Goal: Connect with others: Connect with others

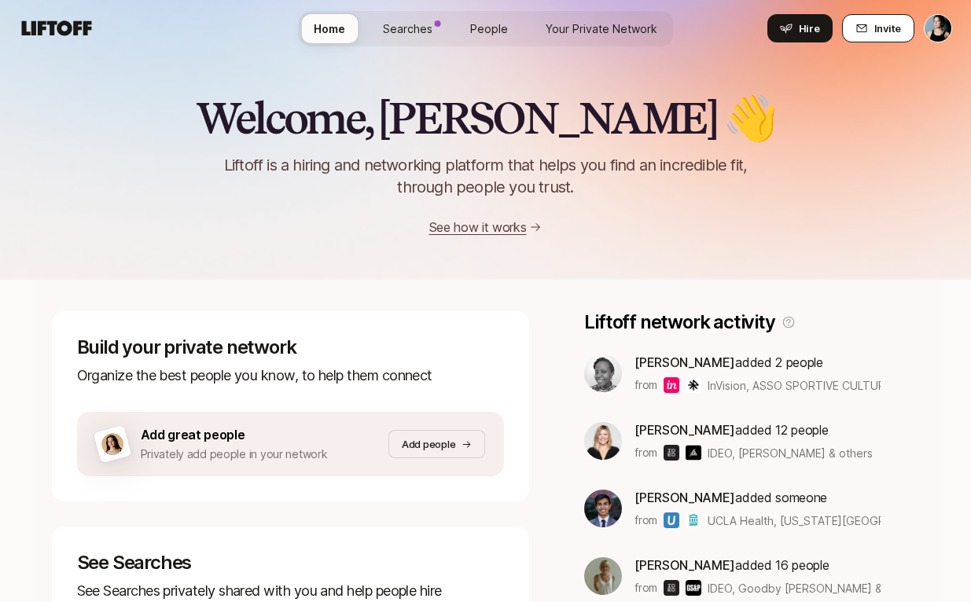
click at [897, 32] on span "Invite" at bounding box center [888, 28] width 27 height 16
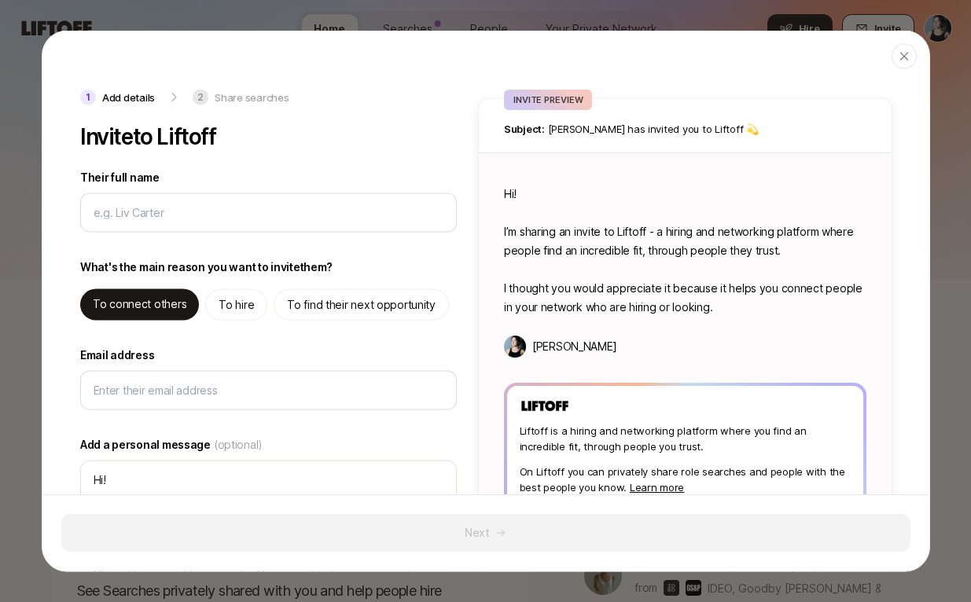
type textarea "x"
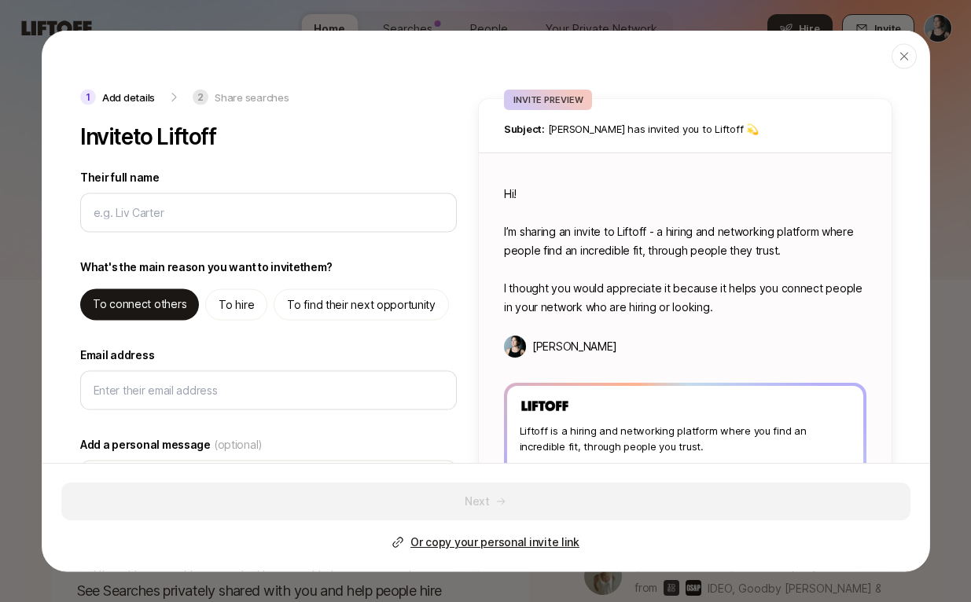
type input "c"
type textarea "x"
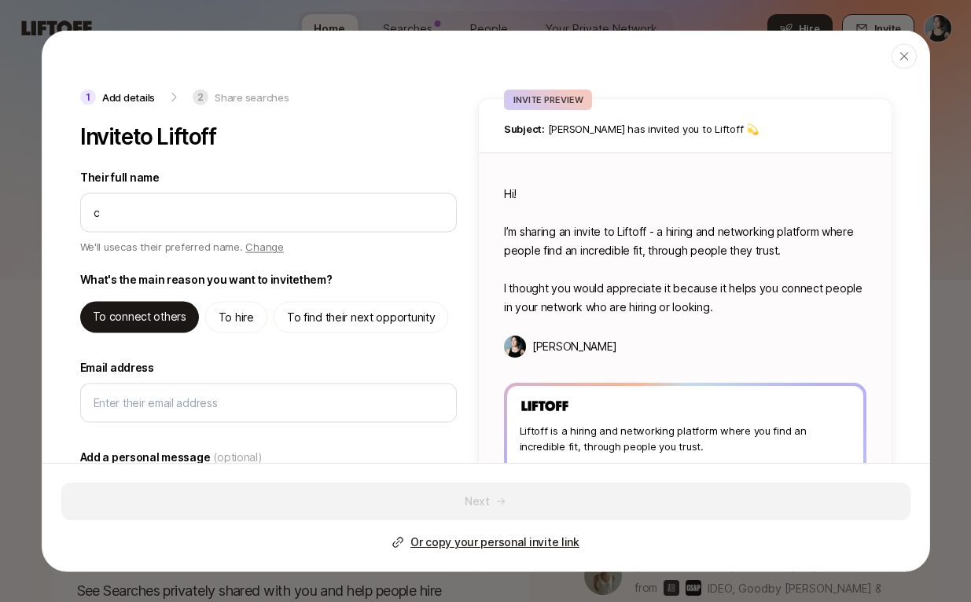
type input "ch"
type textarea "x"
type input "cha"
type textarea "x"
type input "char"
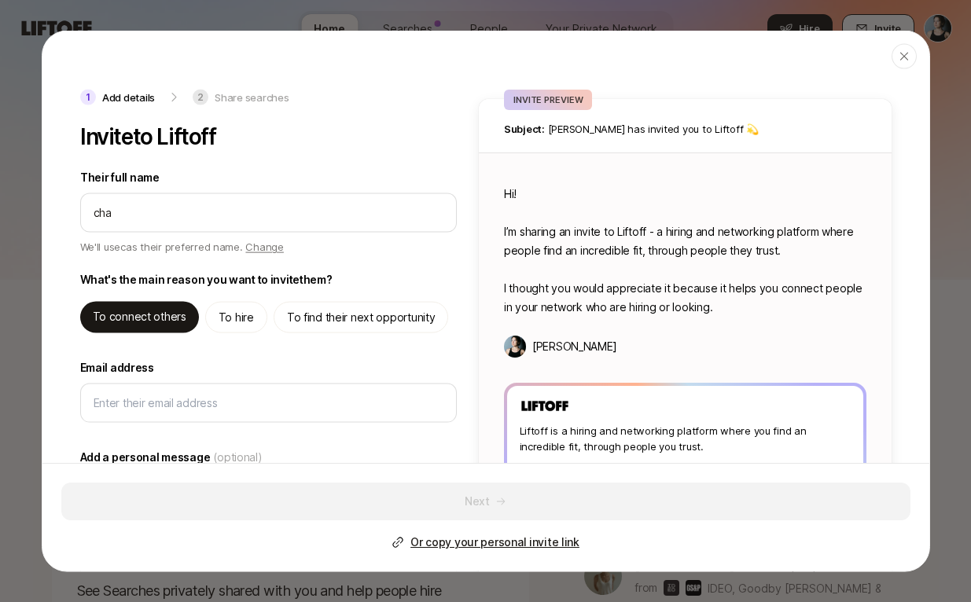
type textarea "x"
type input "charl"
type textarea "x"
type input "[PERSON_NAME]"
type textarea "x"
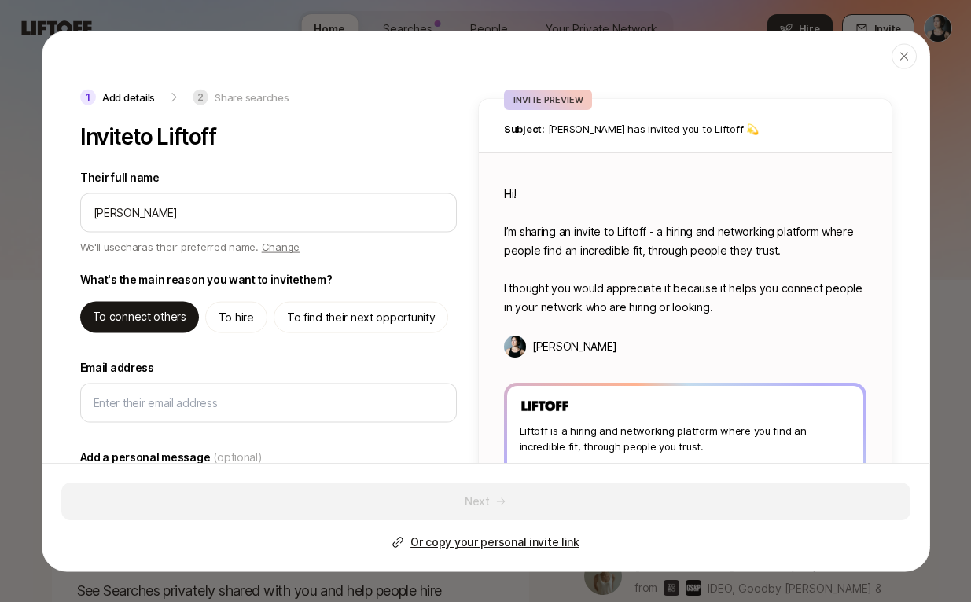
type input "[PERSON_NAME]"
type textarea "x"
type input "[PERSON_NAME]"
type textarea "x"
type input "[PERSON_NAME]"
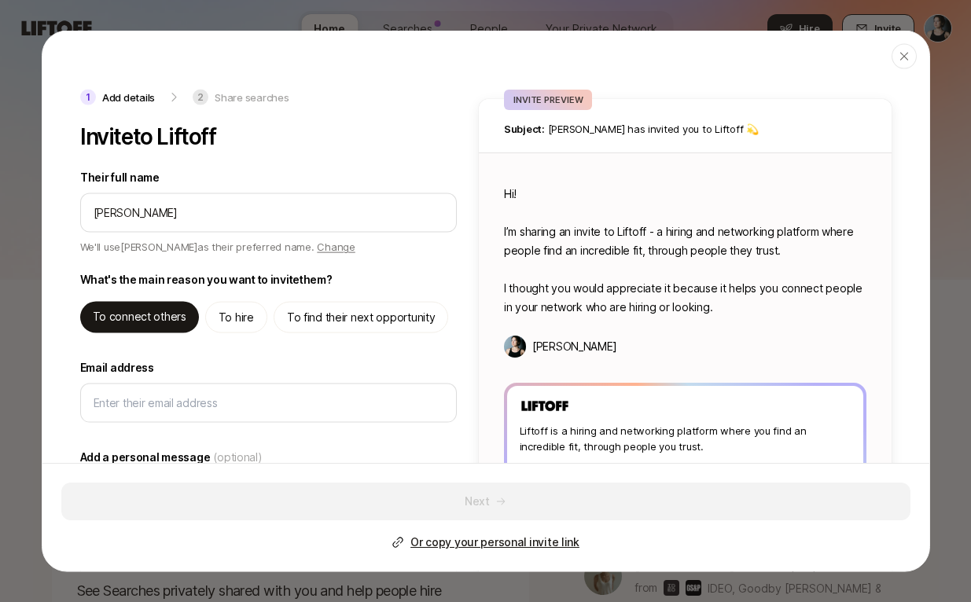
type textarea "x"
type input "[PERSON_NAME]"
type textarea "x"
type input "[PERSON_NAME]"
type textarea "x"
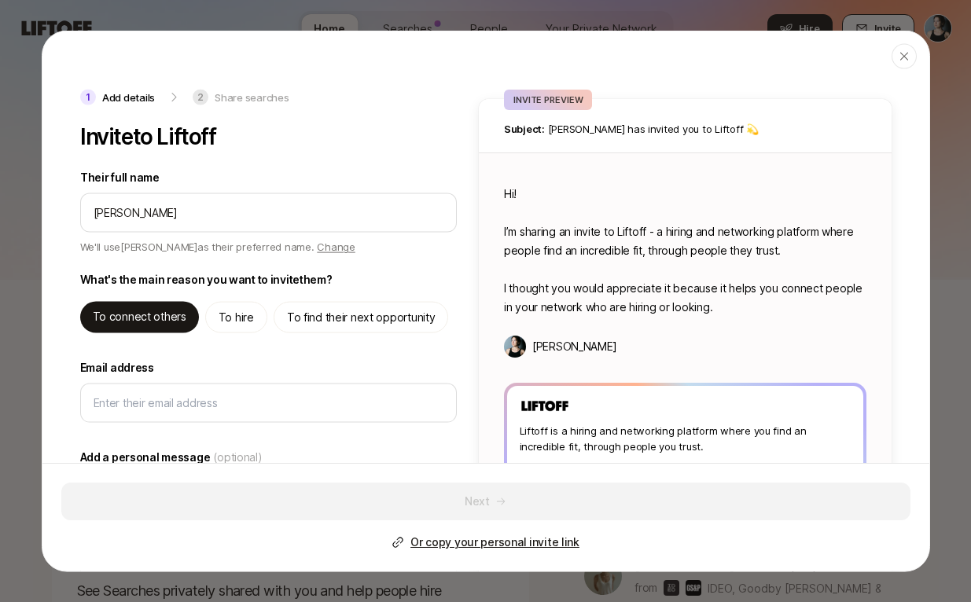
type input "[PERSON_NAME]"
type textarea "x"
type input "[PERSON_NAME]"
type textarea "x"
type input "[PERSON_NAME]"
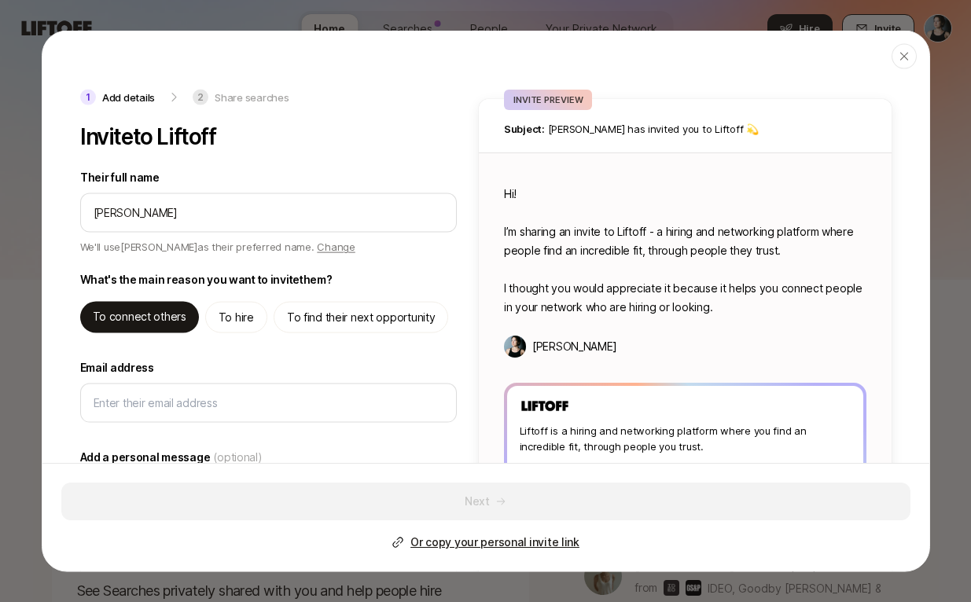
type textarea "x"
type input "[PERSON_NAME]"
type textarea "x"
type input "[PERSON_NAME]"
type textarea "Hi [PERSON_NAME]! I’m sharing an invite to Liftoff - a hiring and networking pl…"
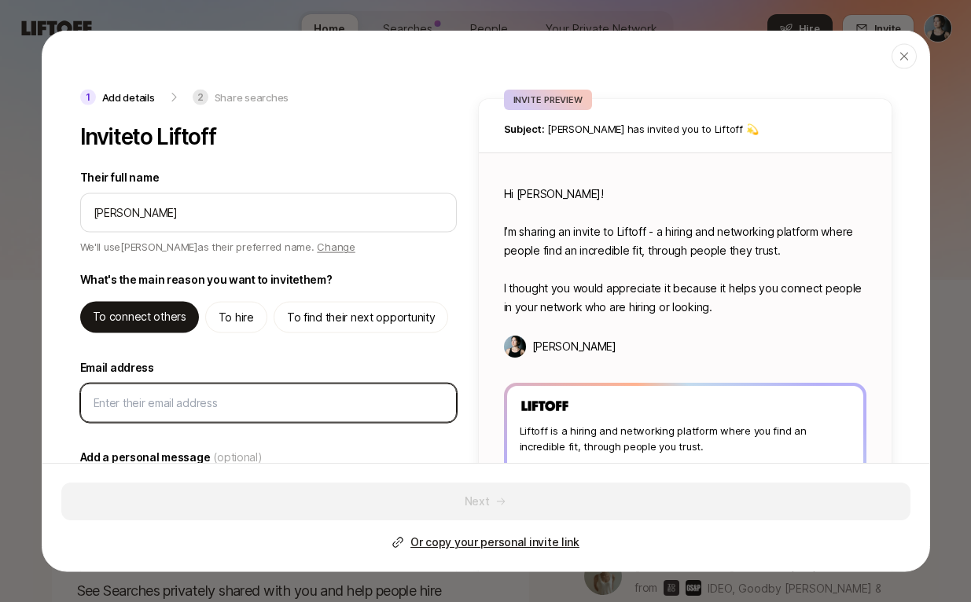
type textarea "x"
drag, startPoint x: 915, startPoint y: 452, endPoint x: 179, endPoint y: 403, distance: 737.8
click at [179, 403] on input "Email address" at bounding box center [269, 403] width 350 height 19
paste input "[PERSON_NAME][EMAIL_ADDRESS][DOMAIN_NAME]"
type input "[PERSON_NAME][EMAIL_ADDRESS][DOMAIN_NAME]"
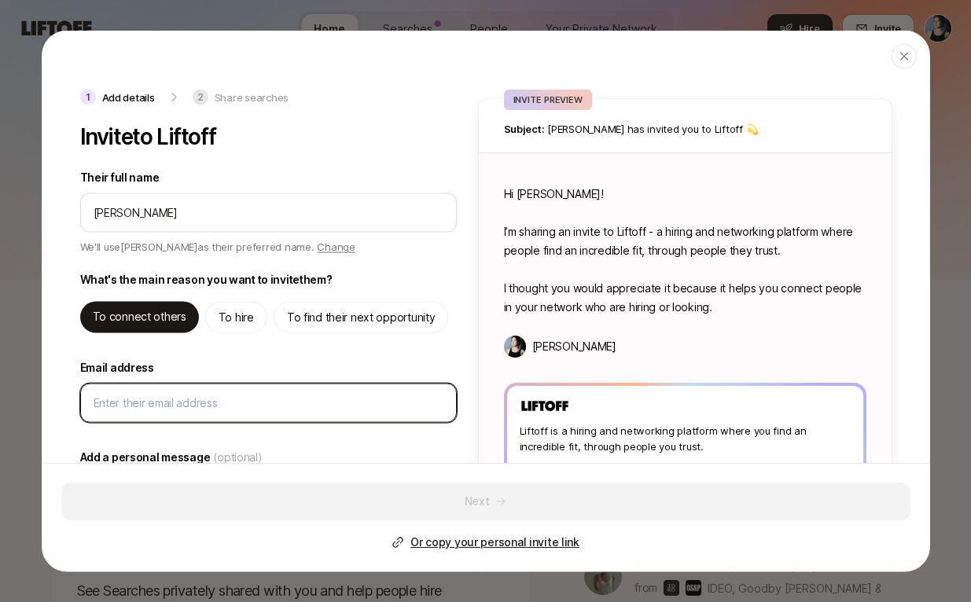
type textarea "x"
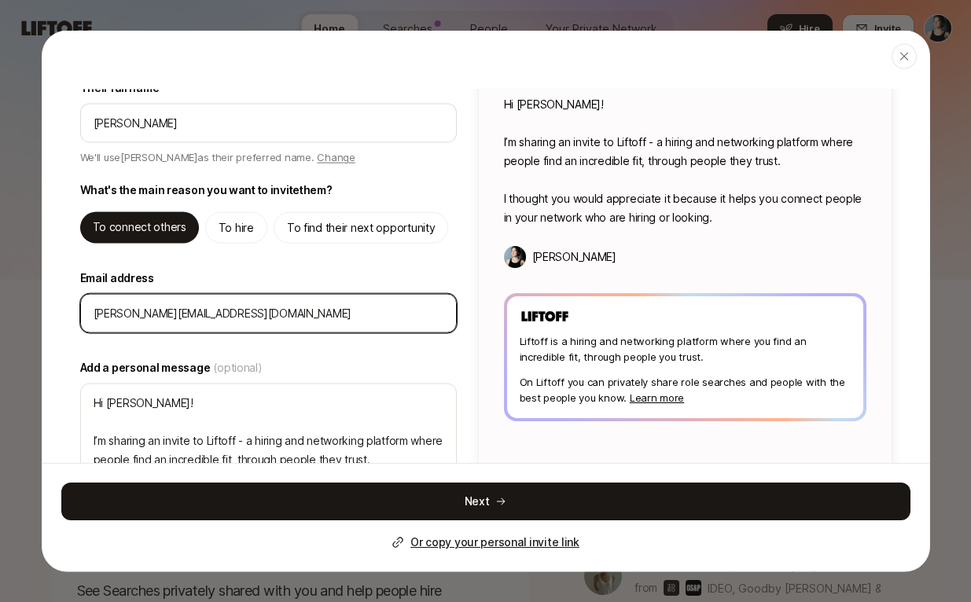
scroll to position [112, 0]
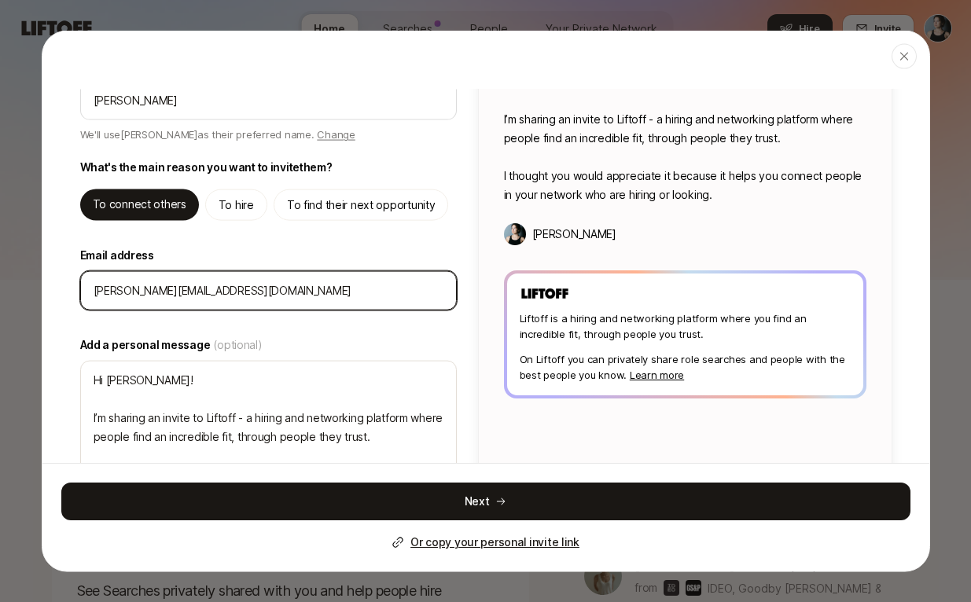
type input "[PERSON_NAME][EMAIL_ADDRESS][DOMAIN_NAME]"
click at [197, 509] on button "Next" at bounding box center [485, 502] width 849 height 38
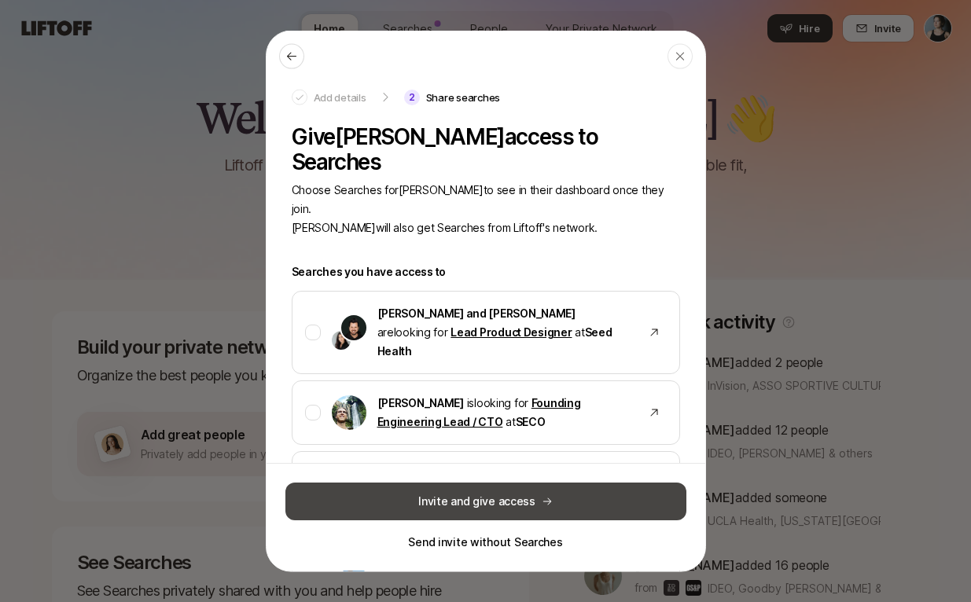
drag, startPoint x: 179, startPoint y: 403, endPoint x: 531, endPoint y: 515, distance: 369.9
click at [531, 515] on button "Invite and give access" at bounding box center [486, 502] width 401 height 38
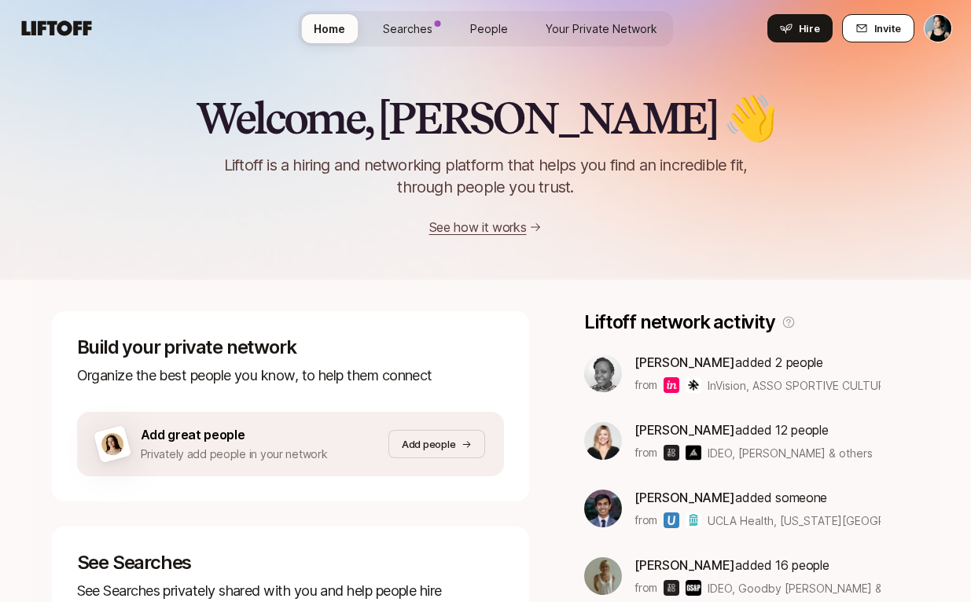
click at [852, 27] on button "Invite" at bounding box center [878, 28] width 72 height 28
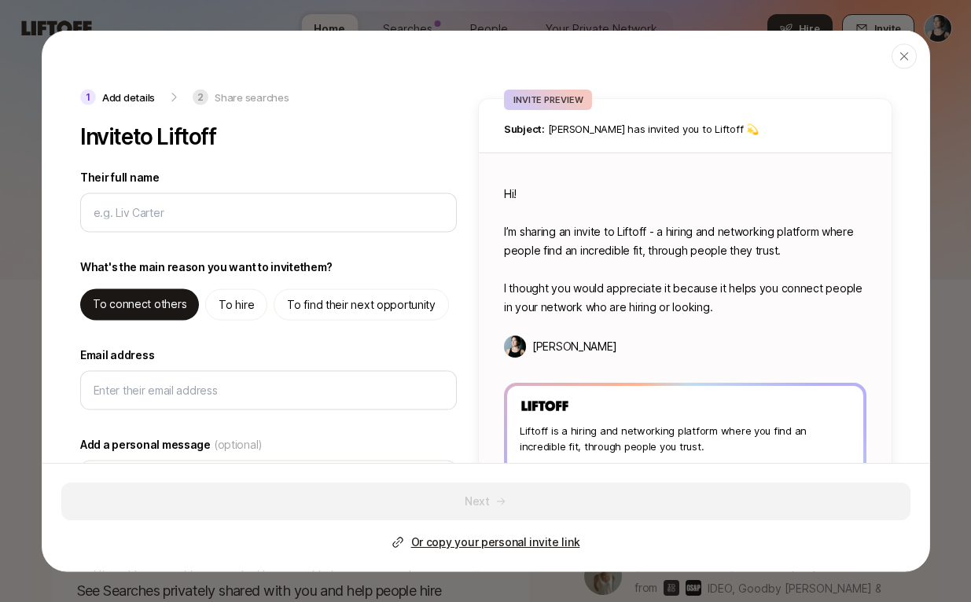
type textarea "x"
type input "j"
type textarea "x"
type input "jo"
type textarea "x"
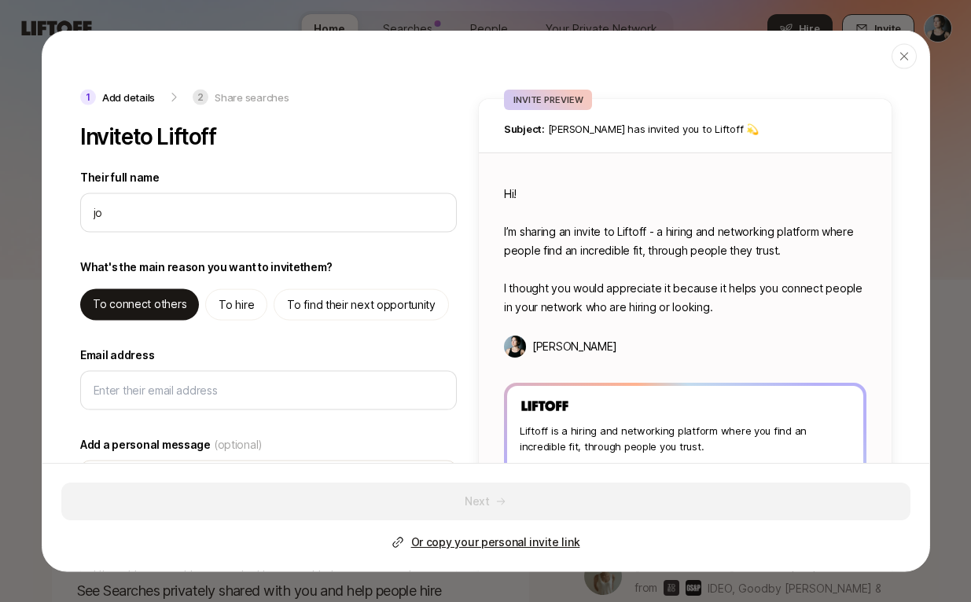
type input "[PERSON_NAME]"
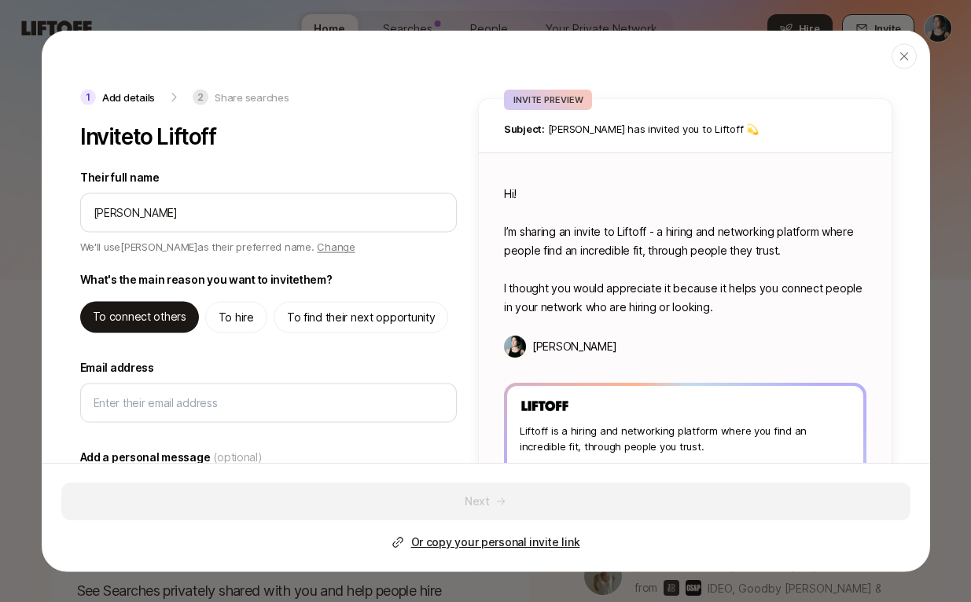
type textarea "x"
type input "[PERSON_NAME]"
type textarea "x"
type input "[PERSON_NAME]"
type textarea "x"
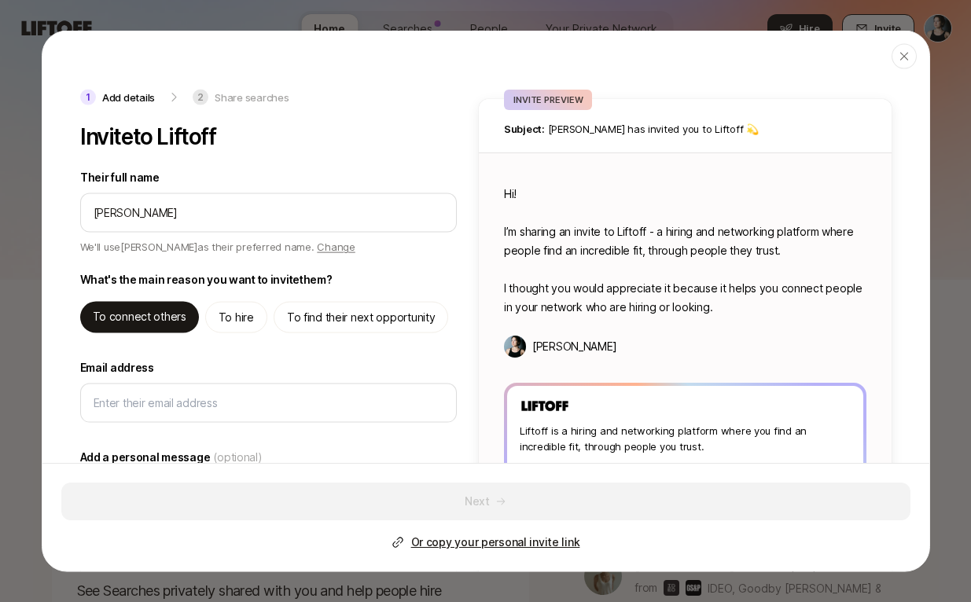
type input "[PERSON_NAME]"
type textarea "x"
type input "[PERSON_NAME]"
type textarea "x"
type input "[PERSON_NAME]"
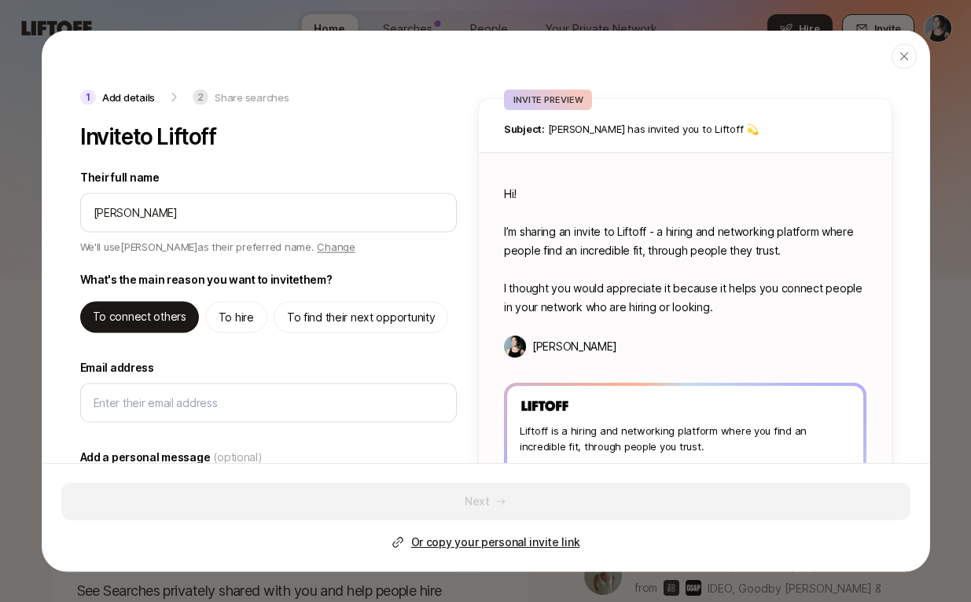
type textarea "x"
type input "[PERSON_NAME]"
type textarea "x"
type input "[PERSON_NAME]"
type textarea "x"
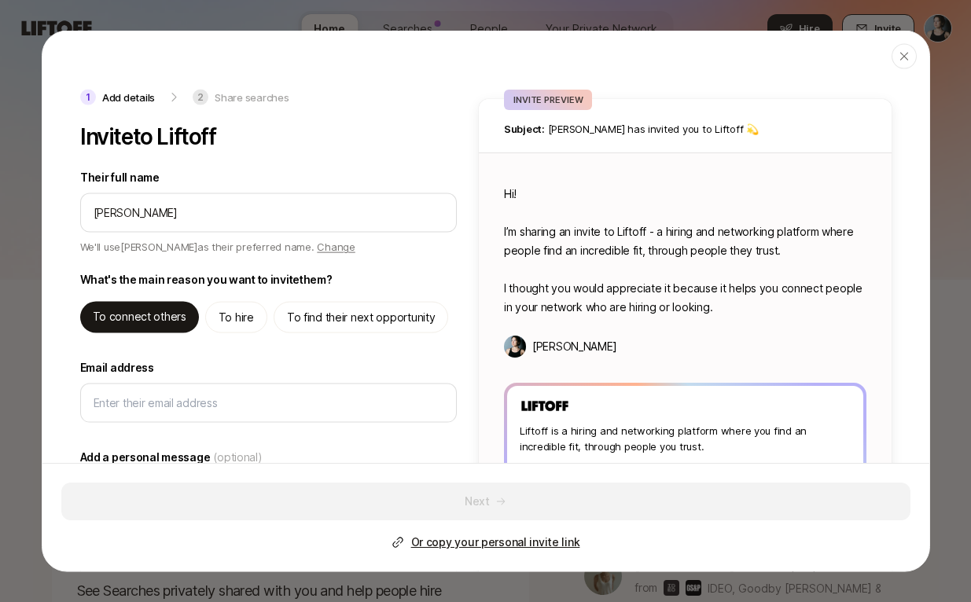
type input "[PERSON_NAME]"
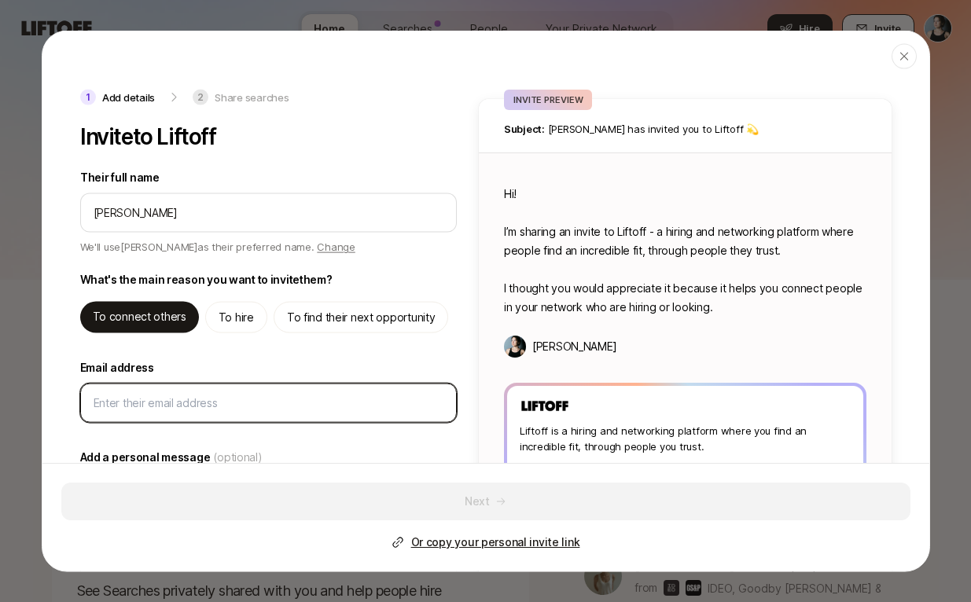
type textarea "x"
type textarea "Hi [PERSON_NAME]! I’m sharing an invite to Liftoff - a hiring and networking pl…"
type textarea "x"
type input "j"
type textarea "x"
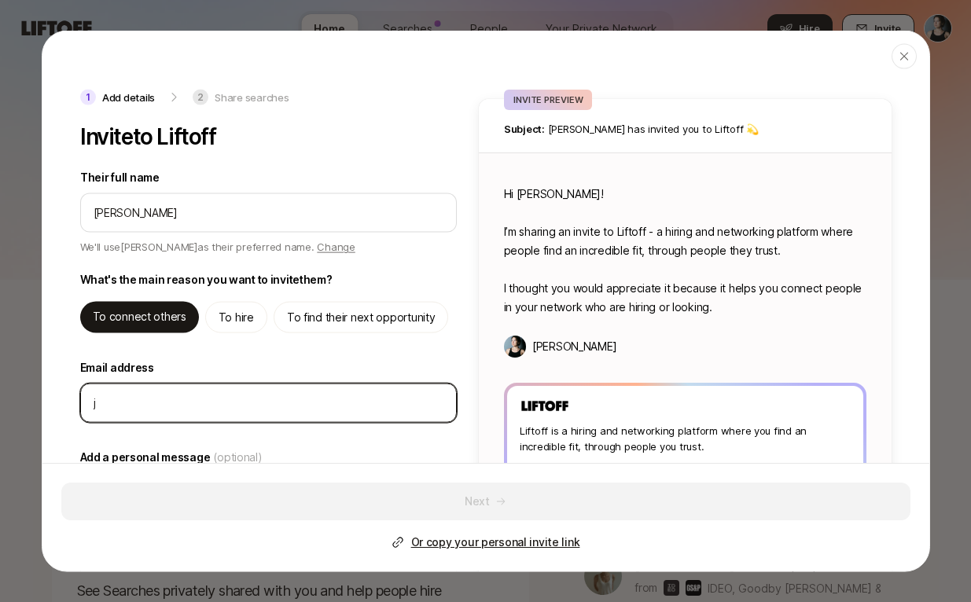
type input "jo"
type textarea "x"
type input "[PERSON_NAME]"
type textarea "x"
type input "jonc"
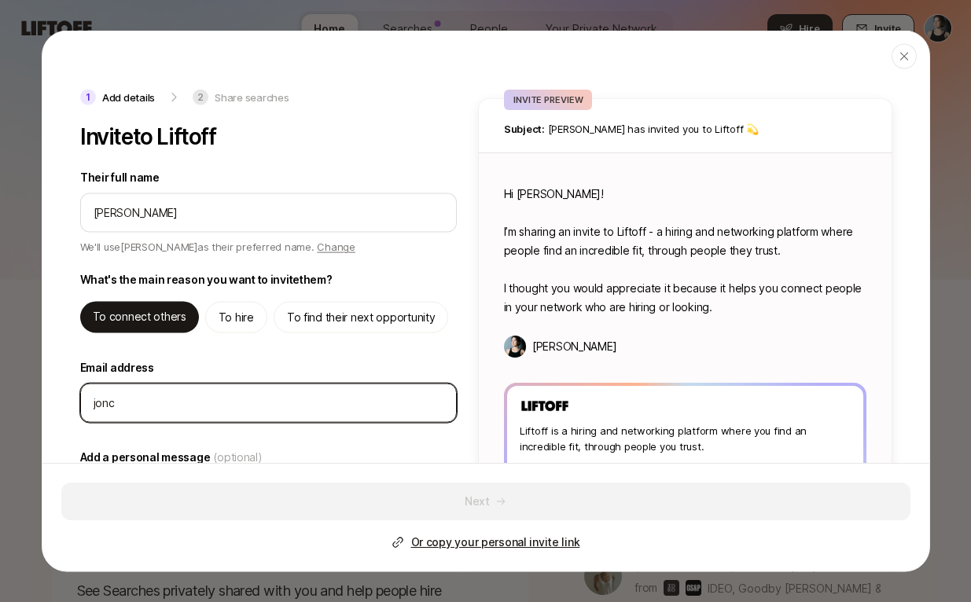
type textarea "x"
type input "joncro"
type textarea "x"
type input "joncrow"
type textarea "x"
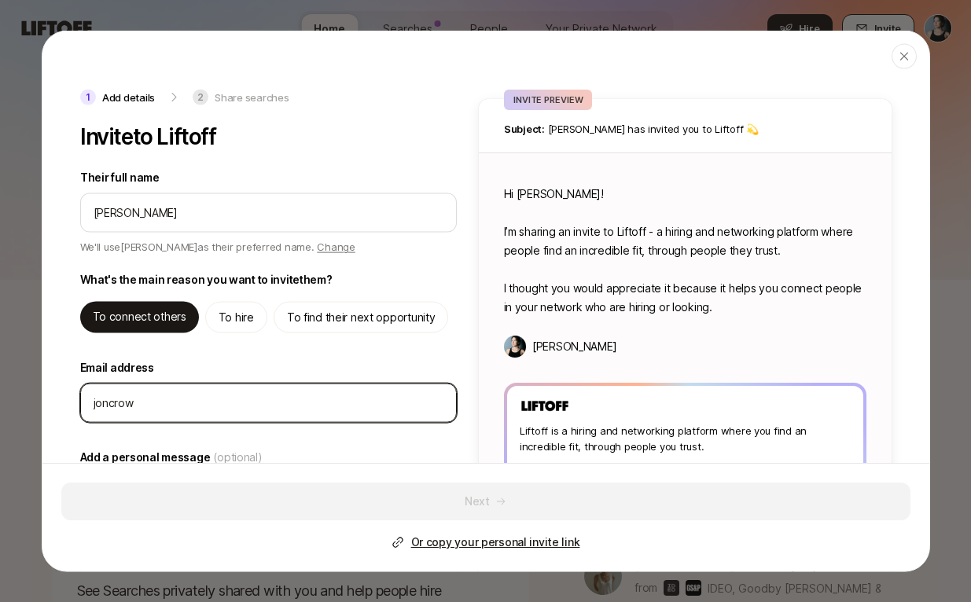
type input "joncrowl"
type textarea "x"
type input "joncrowle"
type textarea "x"
type input "joncrowley"
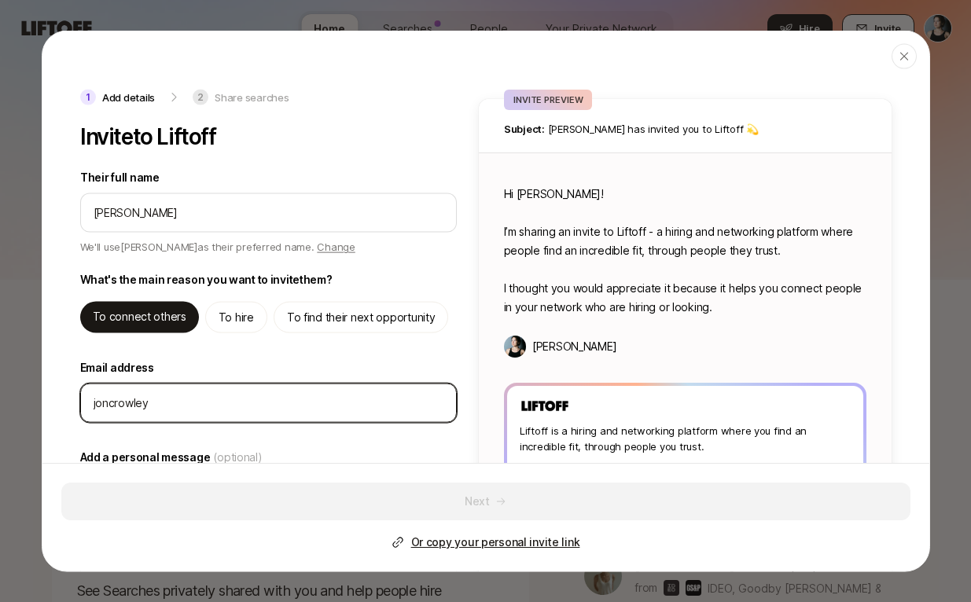
type textarea "x"
type input "joncrowley@"
type textarea "x"
type input "joncrowley@g"
type textarea "x"
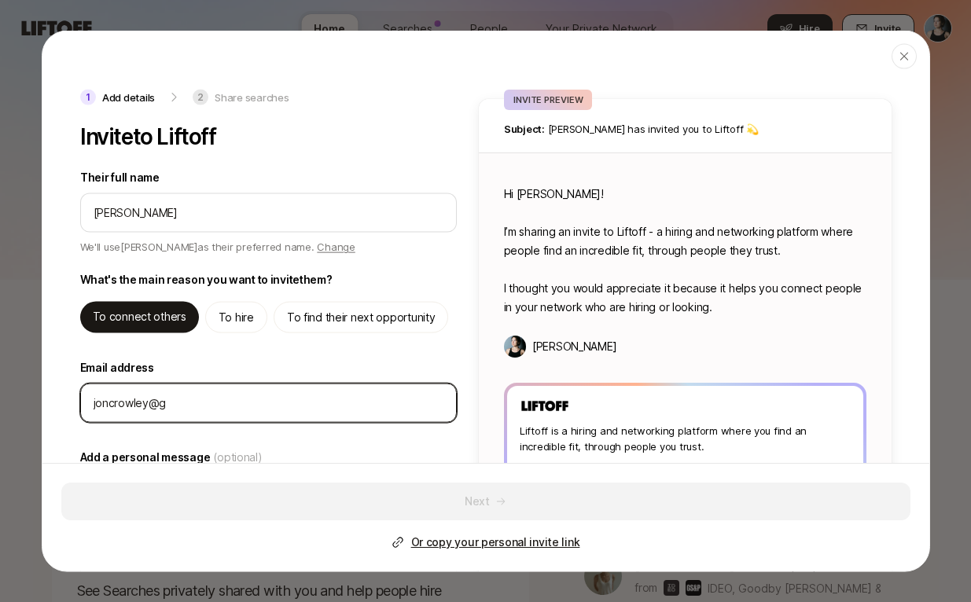
type input "joncrowley@gm"
type textarea "x"
type input "joncrowley@gmai"
type textarea "x"
type input "[EMAIL_ADDRESS]"
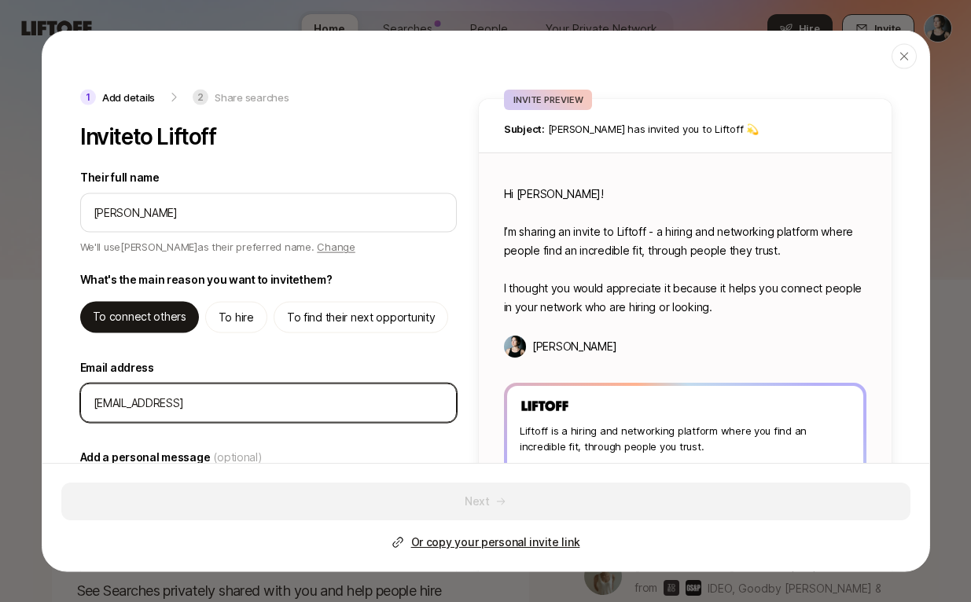
type textarea "x"
type input "[EMAIL_ADDRESS]."
type textarea "x"
type input "joncrowley@gmail.c"
type textarea "x"
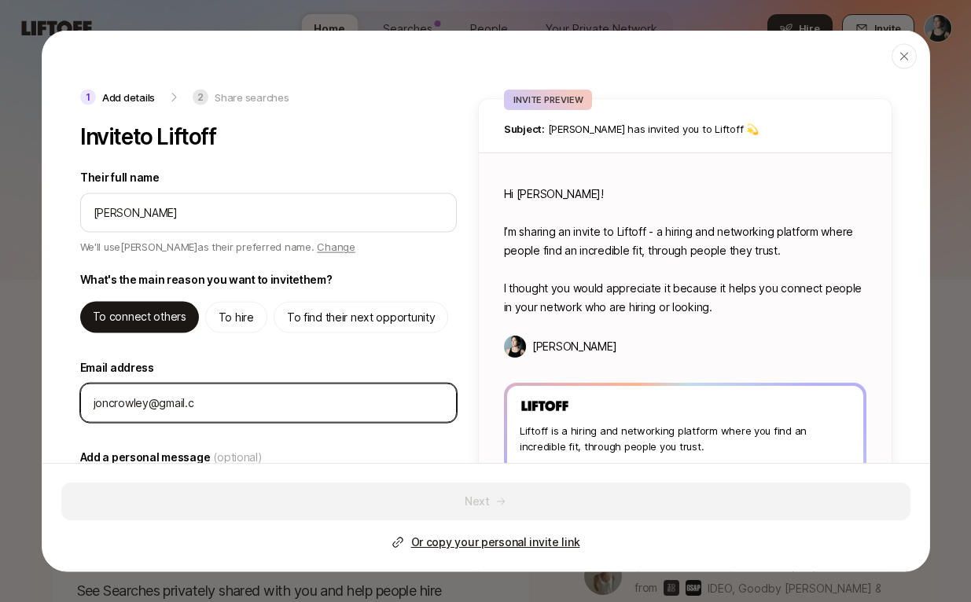
type input "[EMAIL_ADDRESS][DOMAIN_NAME]"
type textarea "x"
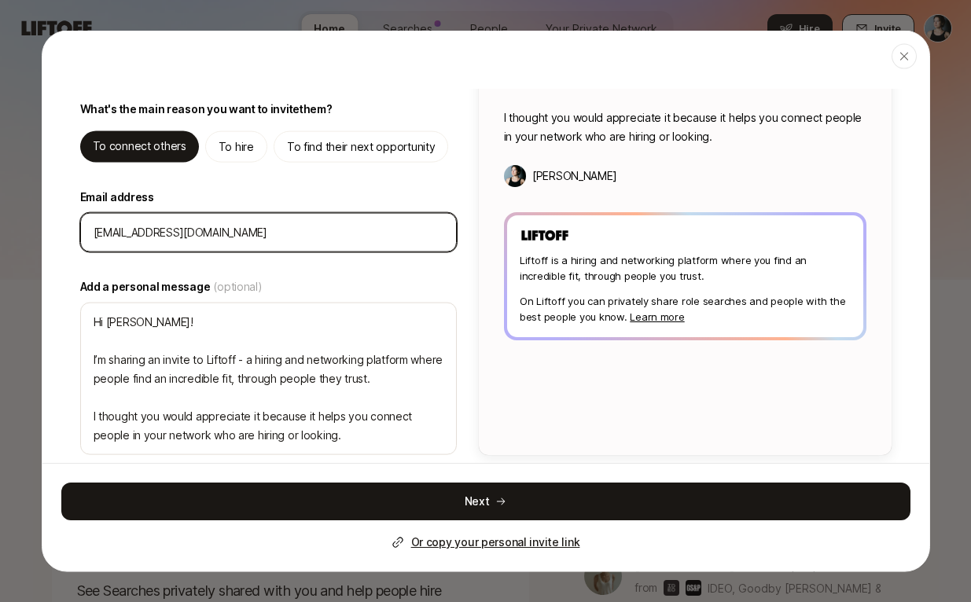
scroll to position [181, 0]
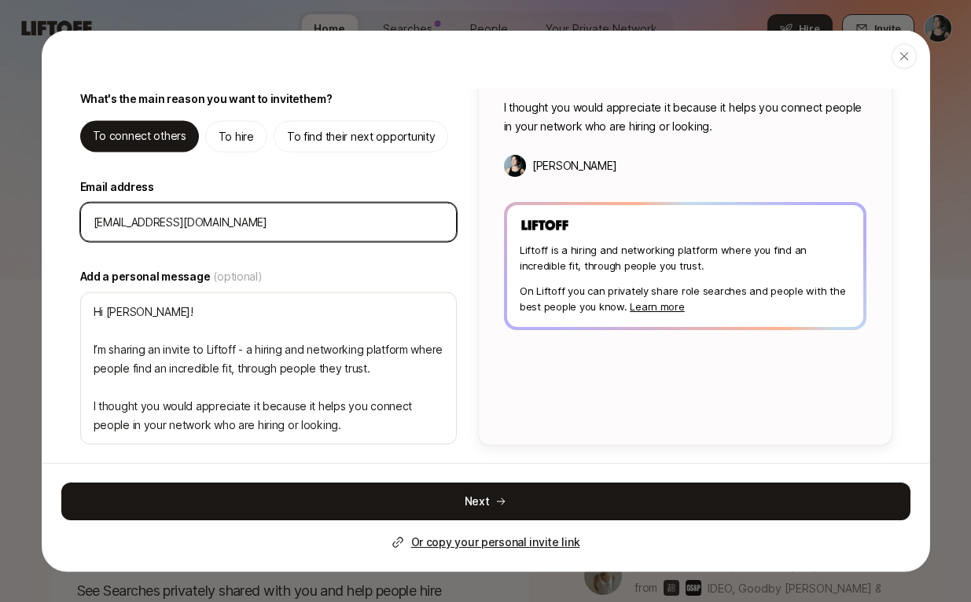
type input "[EMAIL_ADDRESS][DOMAIN_NAME]"
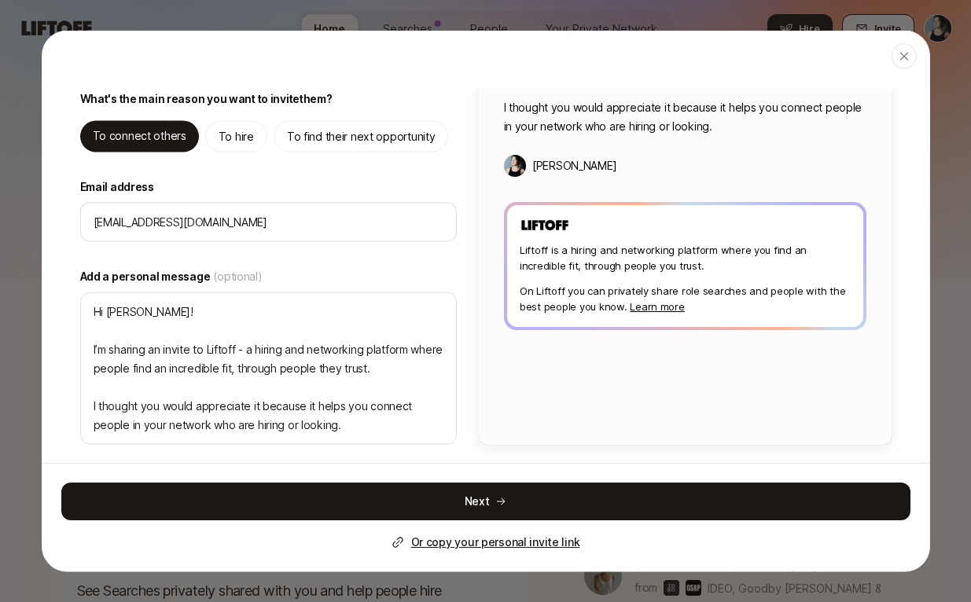
click at [381, 504] on button "Next" at bounding box center [485, 502] width 849 height 38
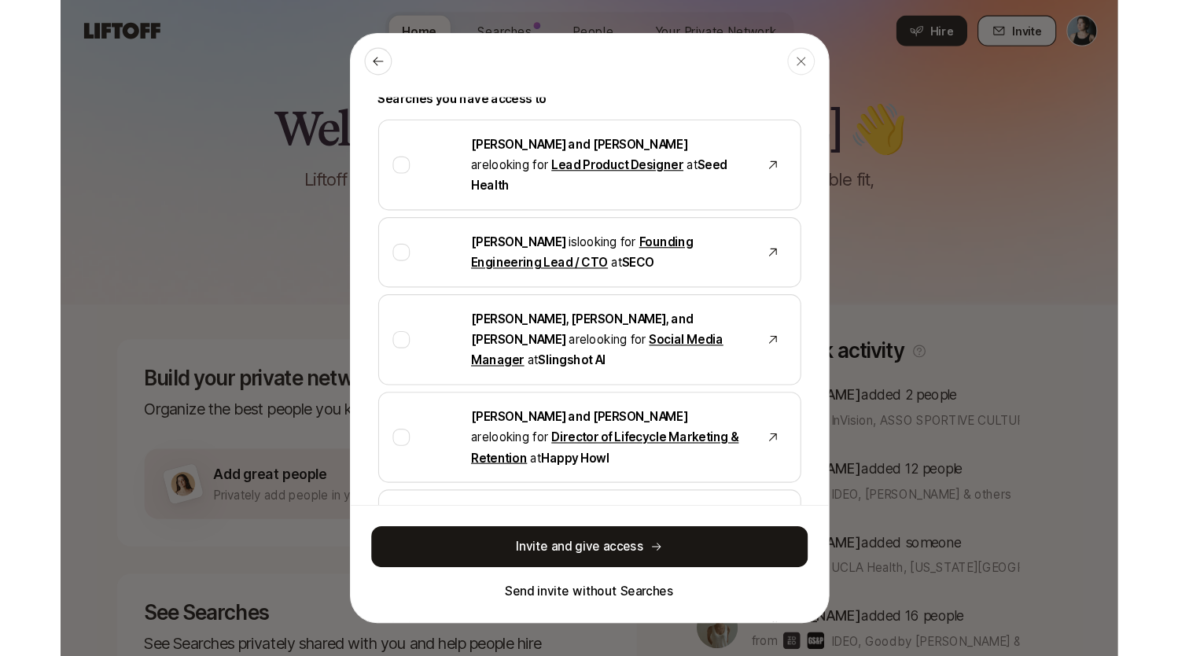
scroll to position [0, 0]
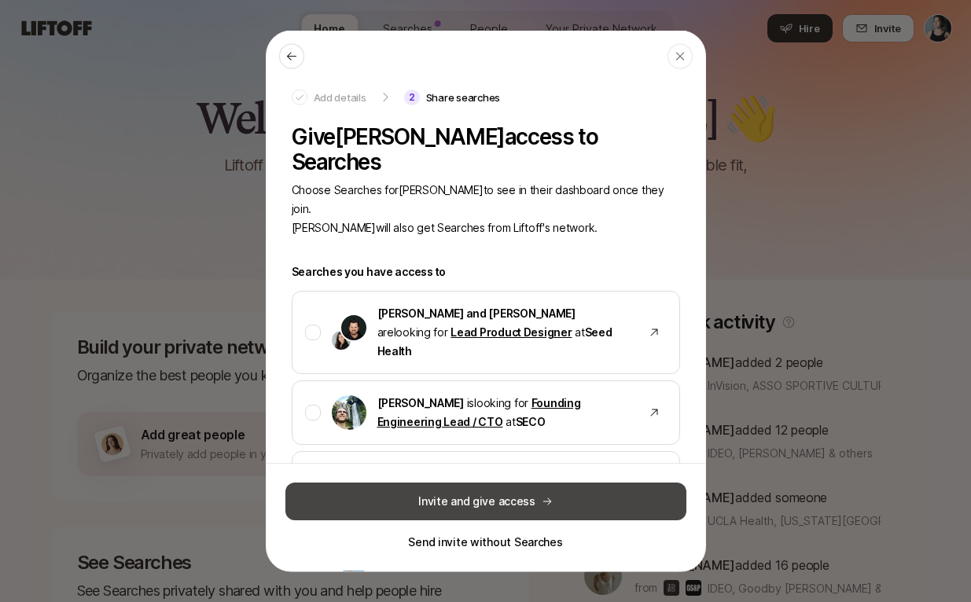
drag, startPoint x: 852, startPoint y: 27, endPoint x: 489, endPoint y: 499, distance: 595.1
click at [489, 499] on button "Invite and give access" at bounding box center [486, 502] width 401 height 38
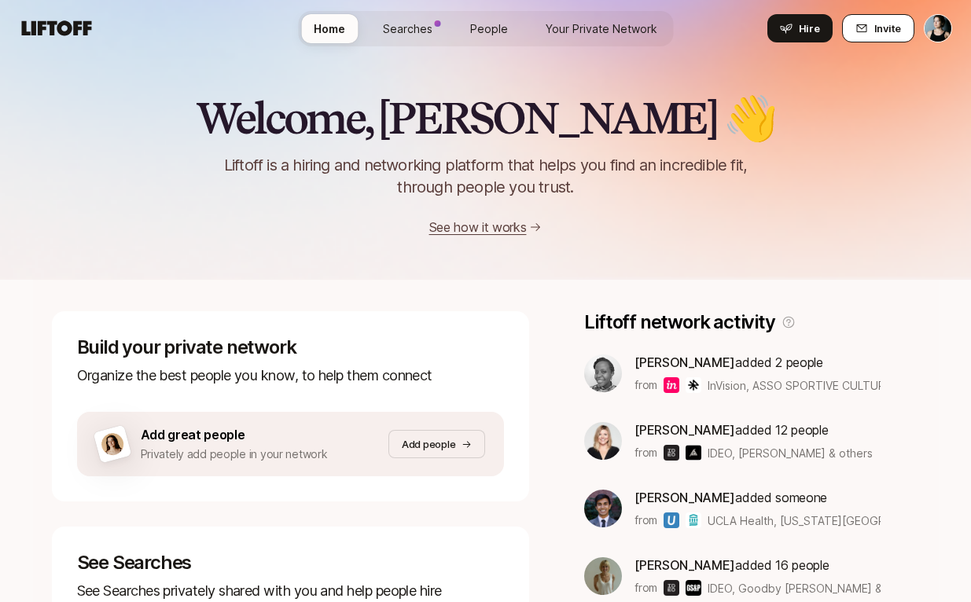
click at [879, 30] on span "Invite" at bounding box center [888, 28] width 27 height 16
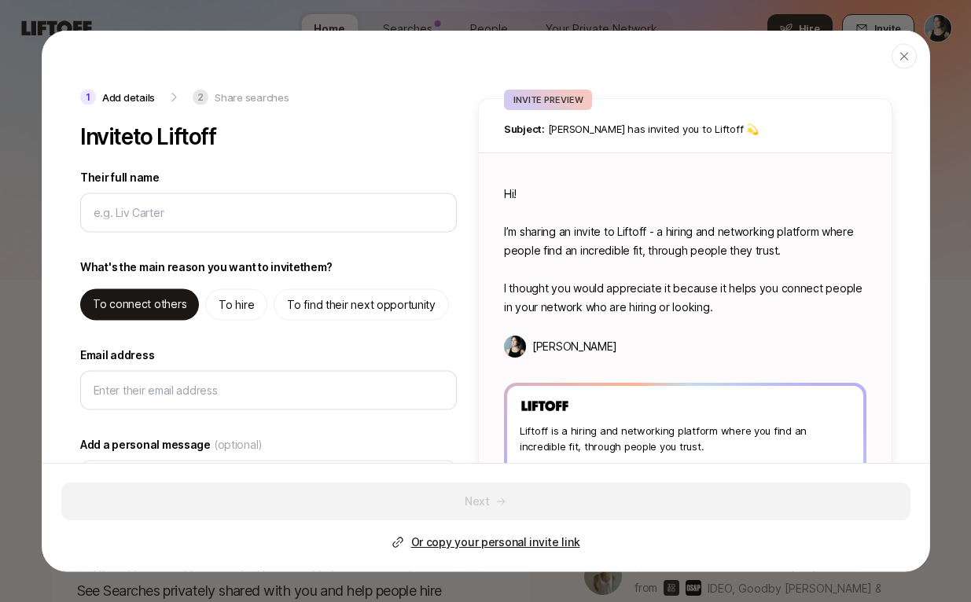
type textarea "x"
type input "m"
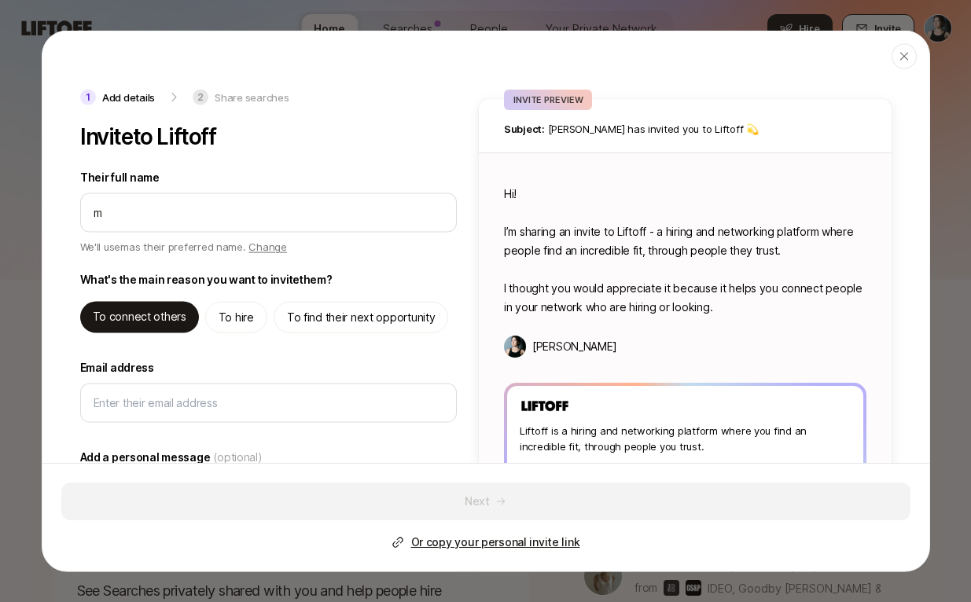
type textarea "x"
type input "ma"
type textarea "x"
type input "mad"
type textarea "x"
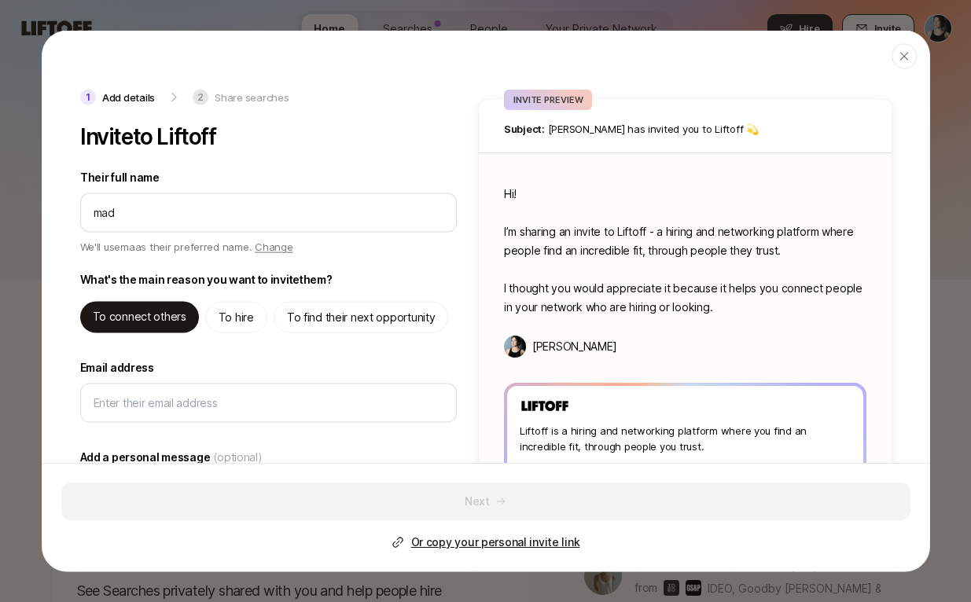
type input "mada"
type textarea "x"
type input "madal"
type textarea "x"
type input "madaly"
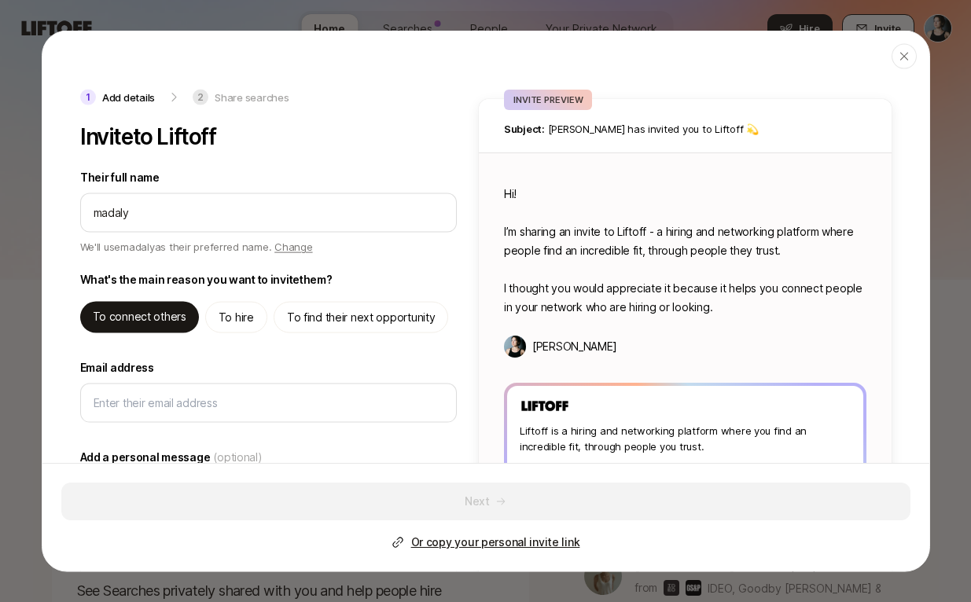
type textarea "x"
type input "[PERSON_NAME]"
type textarea "x"
type input "[PERSON_NAME]"
type textarea "x"
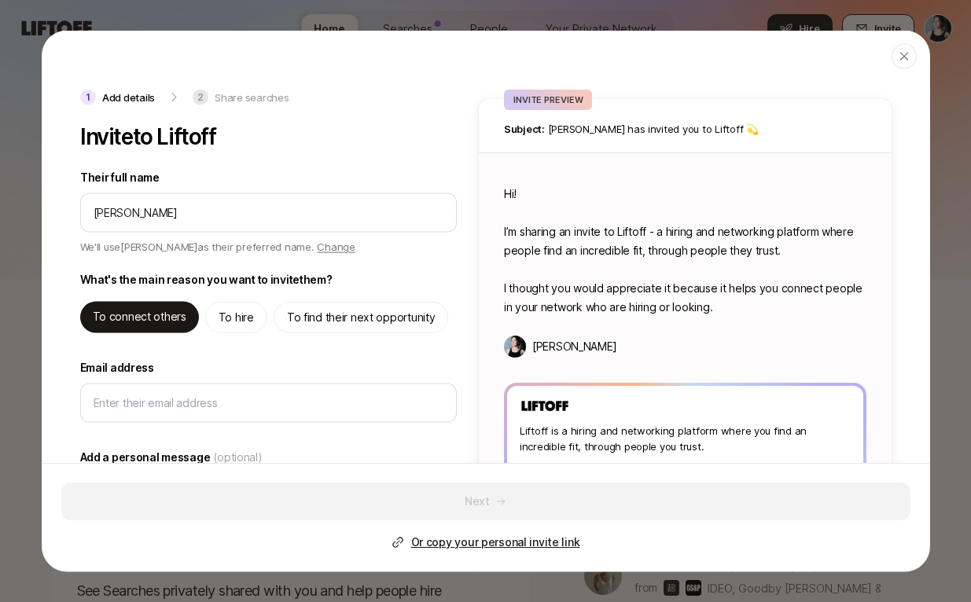
type input "[PERSON_NAME] u"
type textarea "x"
type input "[PERSON_NAME] ur"
type textarea "x"
type input "[PERSON_NAME]"
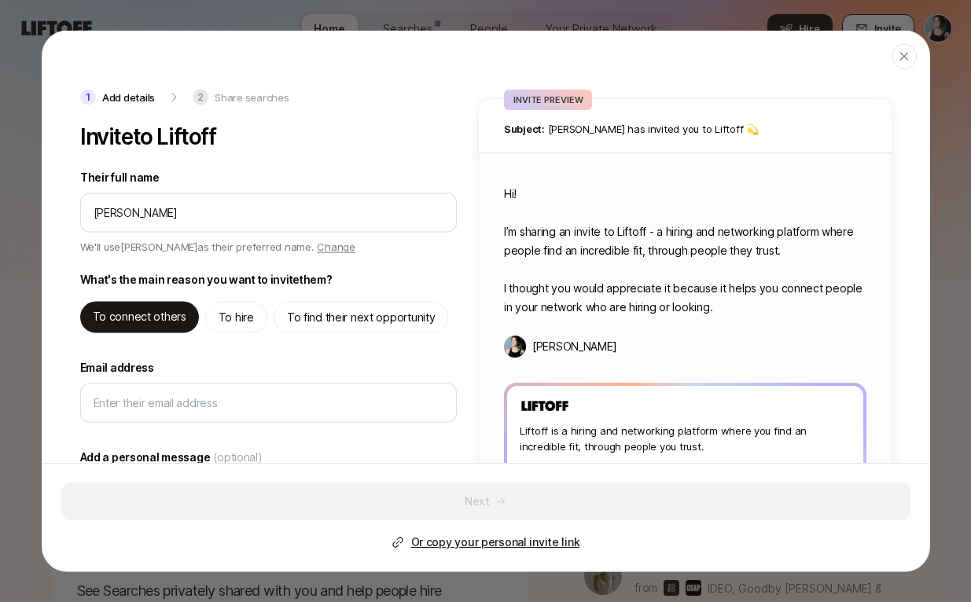
type textarea "x"
type input "[PERSON_NAME]"
type textarea "x"
type input "[PERSON_NAME]"
type textarea "x"
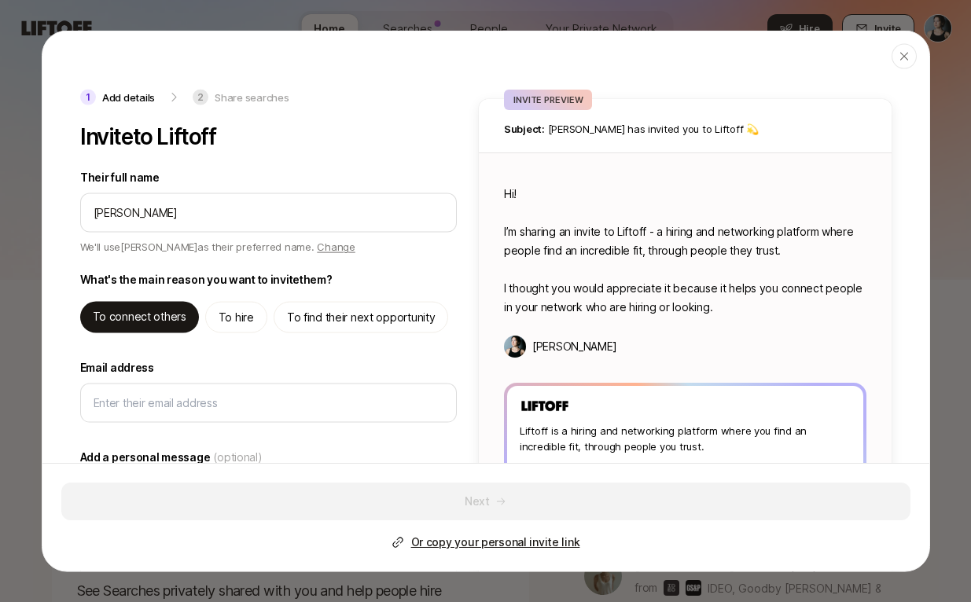
type input "[PERSON_NAME]"
type textarea "x"
type input "[PERSON_NAME]"
type textarea "x"
type input "[PERSON_NAME]"
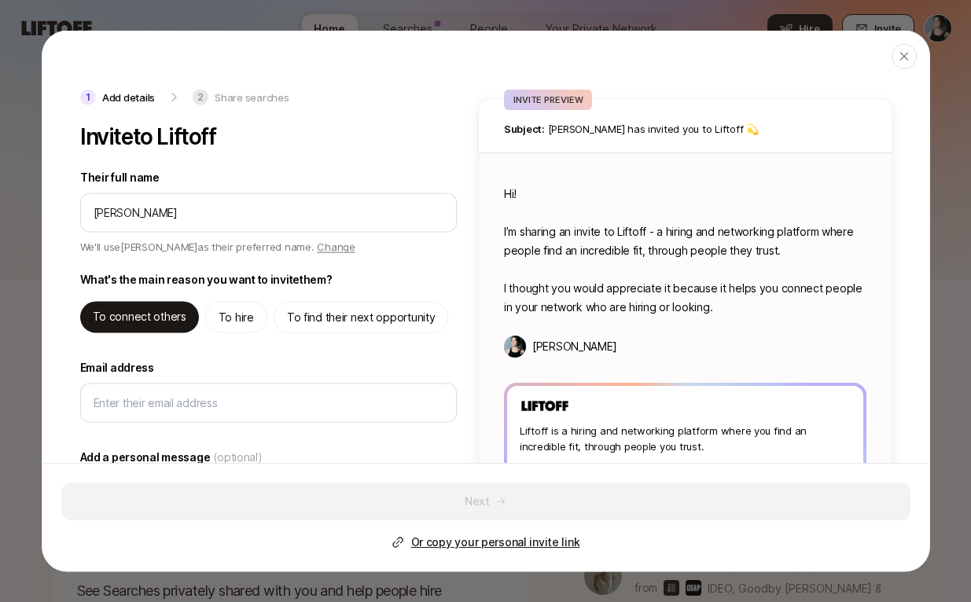
type textarea "x"
type input "[PERSON_NAME] ba"
type textarea "x"
type input "[PERSON_NAME] bat"
type textarea "x"
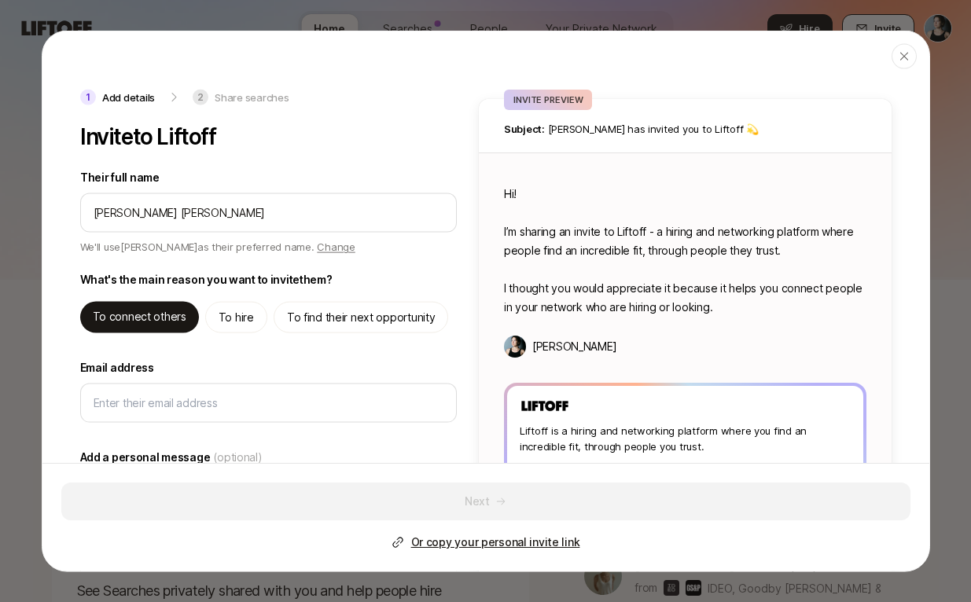
type input "[PERSON_NAME]"
type textarea "x"
type input "[PERSON_NAME]"
type textarea "x"
type textarea "Hi [PERSON_NAME]! I’m sharing an invite to Liftoff - a hiring and networking pl…"
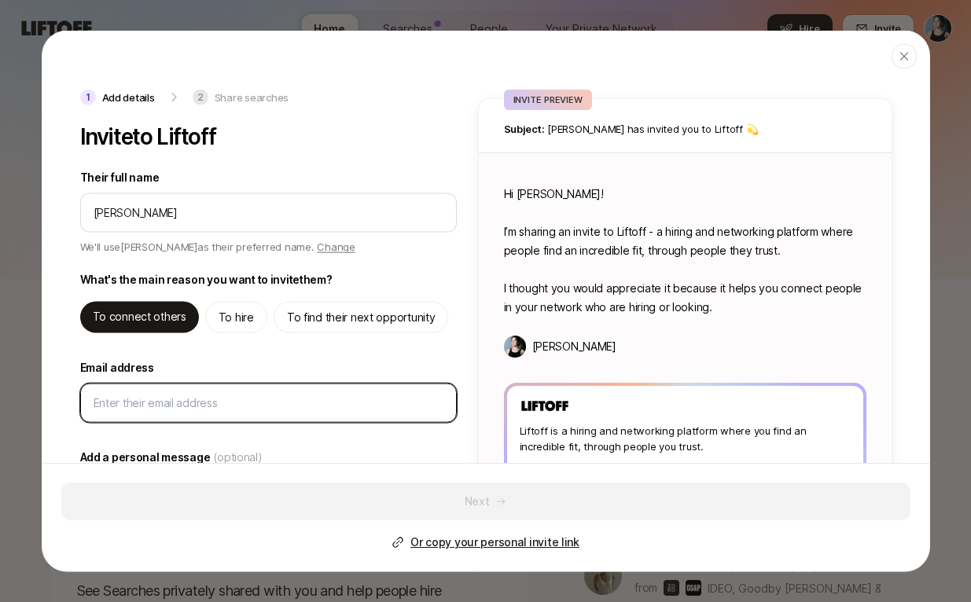
click at [410, 407] on input "Email address" at bounding box center [269, 403] width 350 height 19
paste input "[EMAIL_ADDRESS][PERSON_NAME][DOMAIN_NAME]"
type textarea "x"
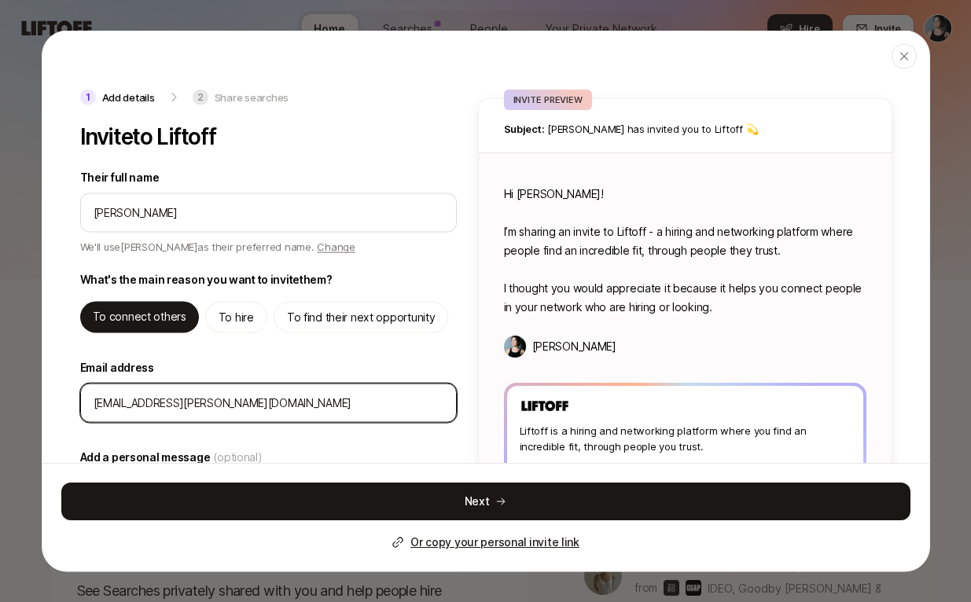
type input "[EMAIL_ADDRESS][PERSON_NAME][DOMAIN_NAME]"
click at [422, 518] on button "Next" at bounding box center [485, 502] width 849 height 38
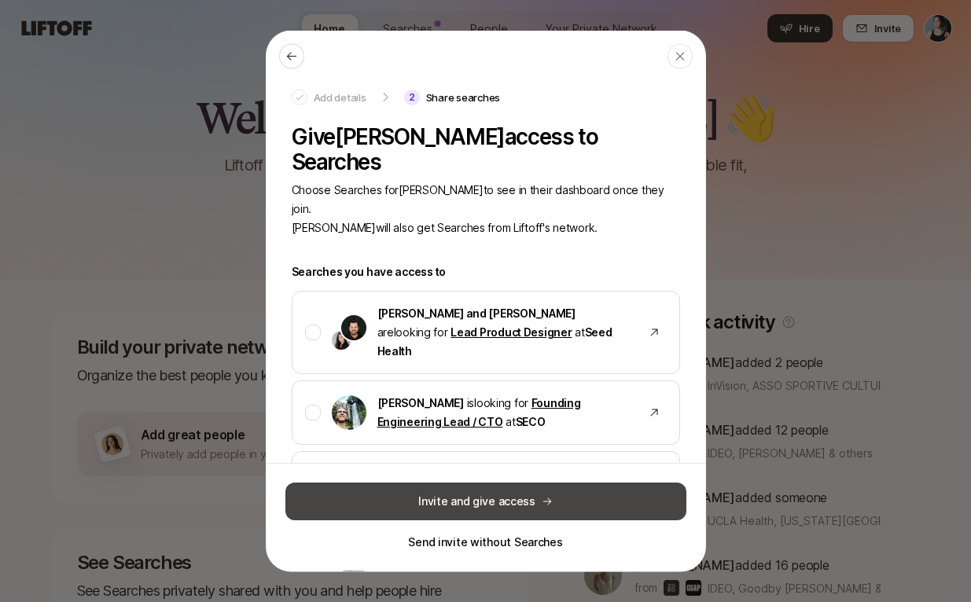
click at [654, 498] on button "Invite and give access" at bounding box center [486, 502] width 401 height 38
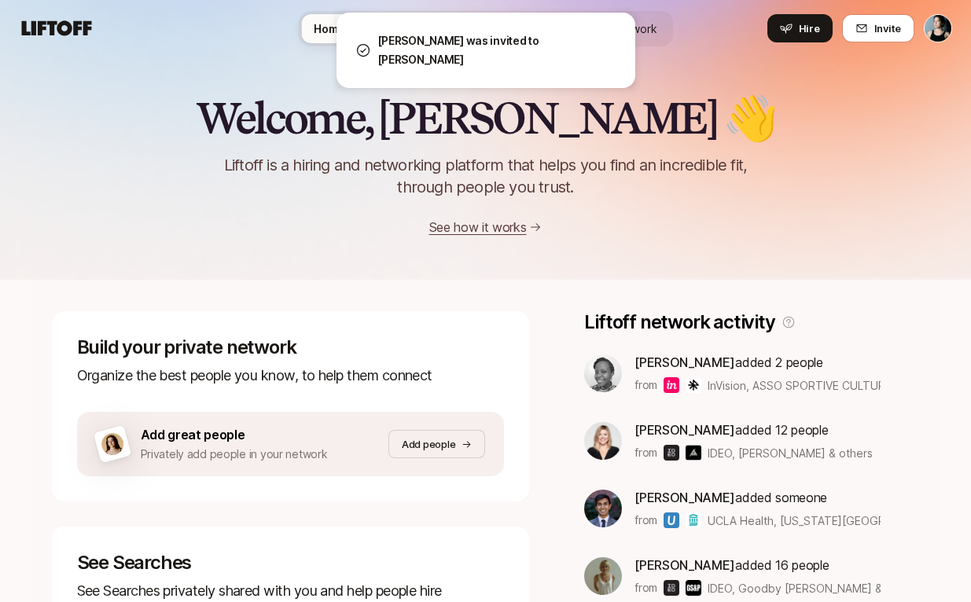
click at [871, 26] on button "Invite" at bounding box center [878, 28] width 72 height 28
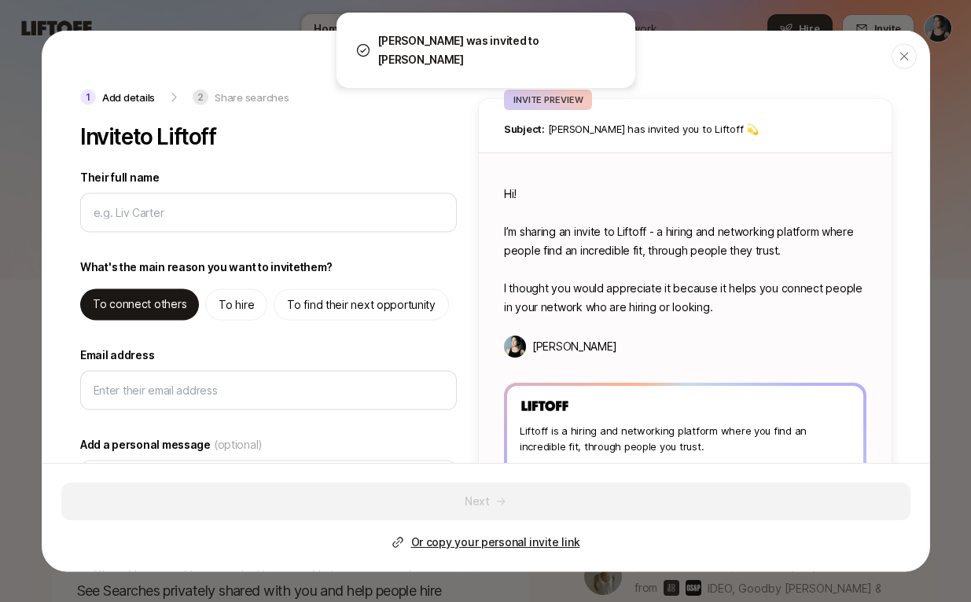
type textarea "x"
type input "a"
type textarea "x"
type input "ar"
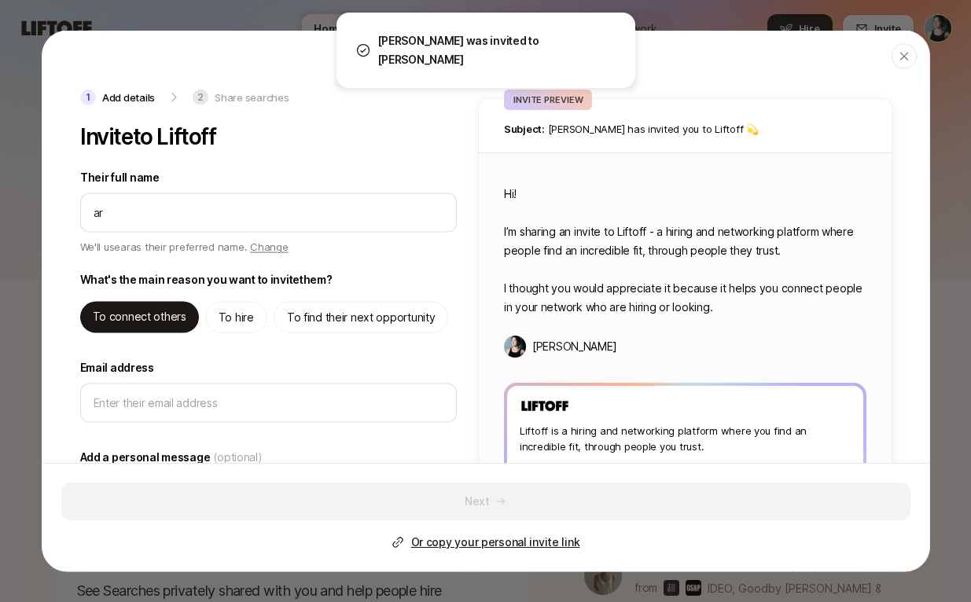
type textarea "x"
type input "ary"
type textarea "x"
type input "ary"
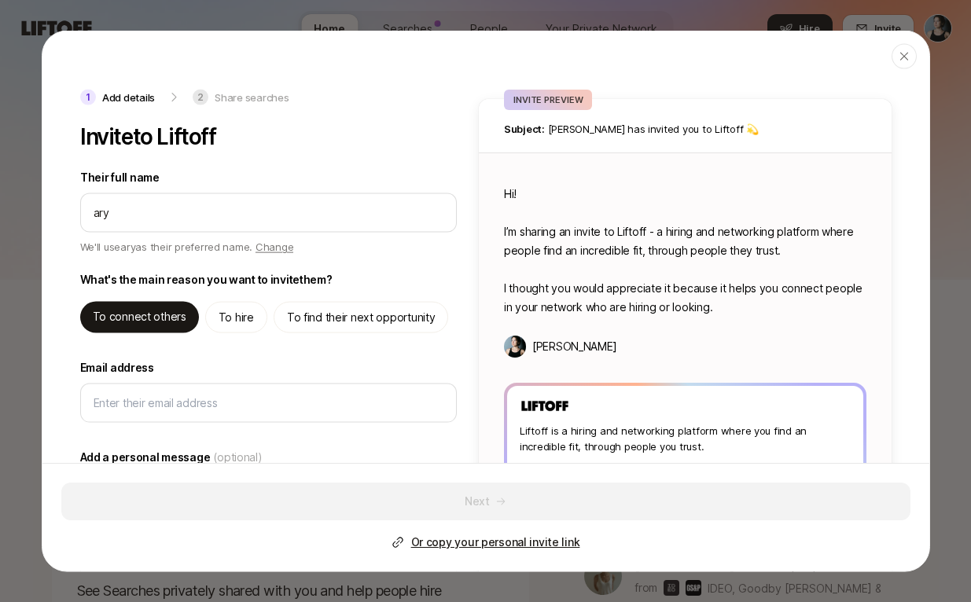
type textarea "x"
type input "ary s"
type textarea "x"
type input "ary se"
type textarea "x"
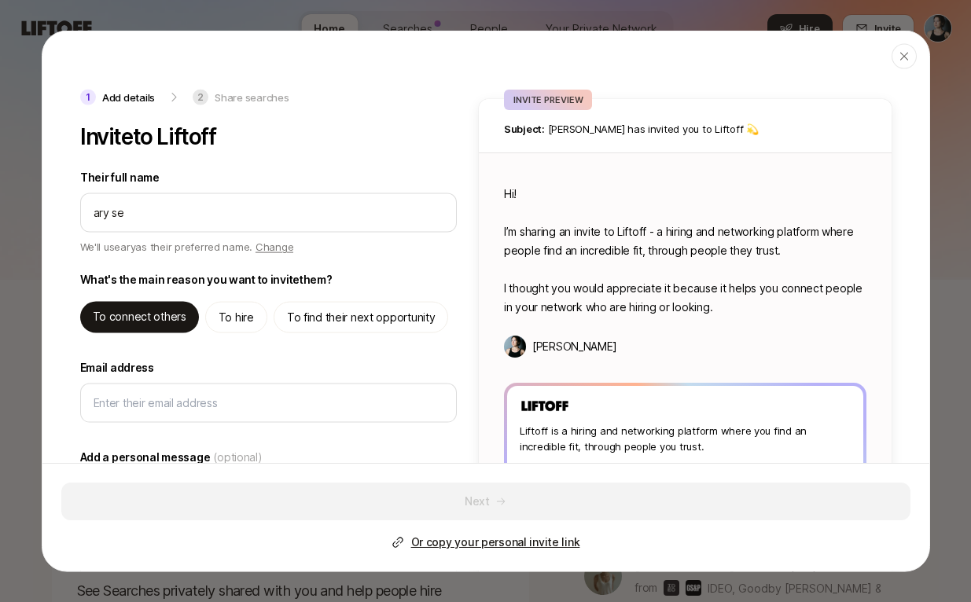
type input "ary sev"
type textarea "x"
type input "[PERSON_NAME]"
type textarea "x"
type input "[PERSON_NAME]"
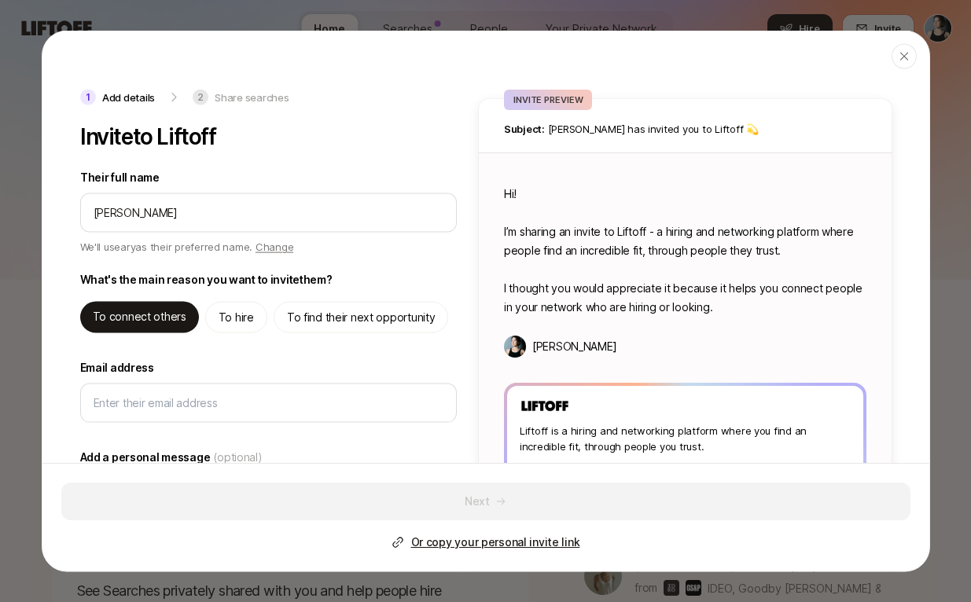
type textarea "x"
type input "ary [PERSON_NAME]"
type textarea "x"
type input "[PERSON_NAME]"
type textarea "x"
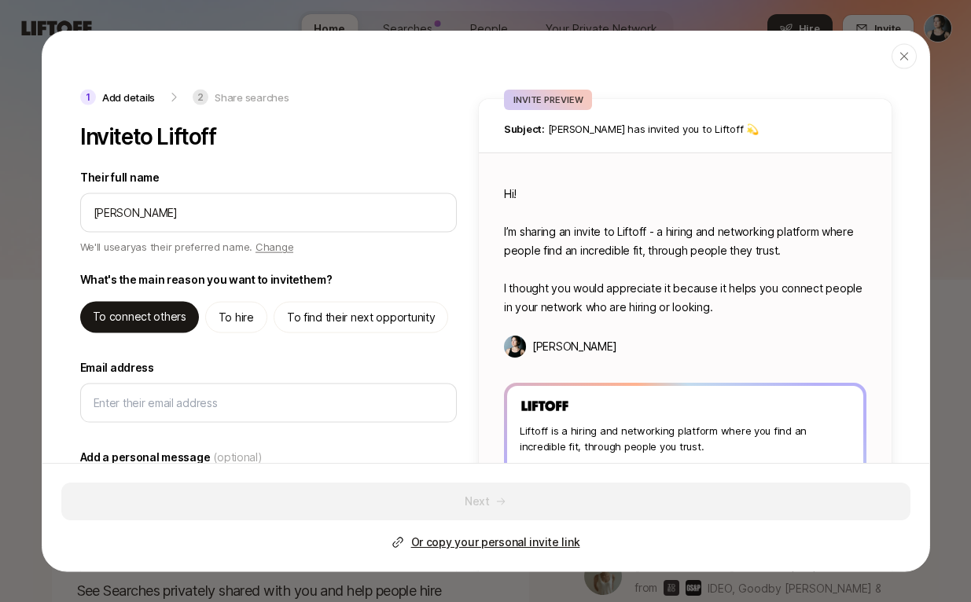
type input "[PERSON_NAME]"
click at [95, 214] on input "Their full name" at bounding box center [269, 213] width 350 height 19
type textarea "x"
type input "[PERSON_NAME]"
type textarea "x"
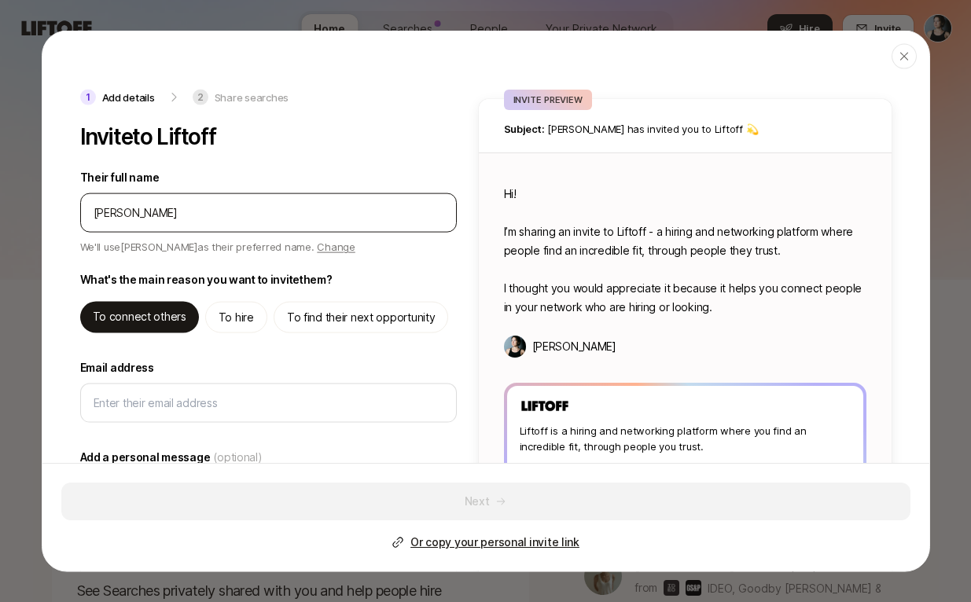
type textarea "Hi [PERSON_NAME]! I’m sharing an invite to Liftoff - a hiring and networking pl…"
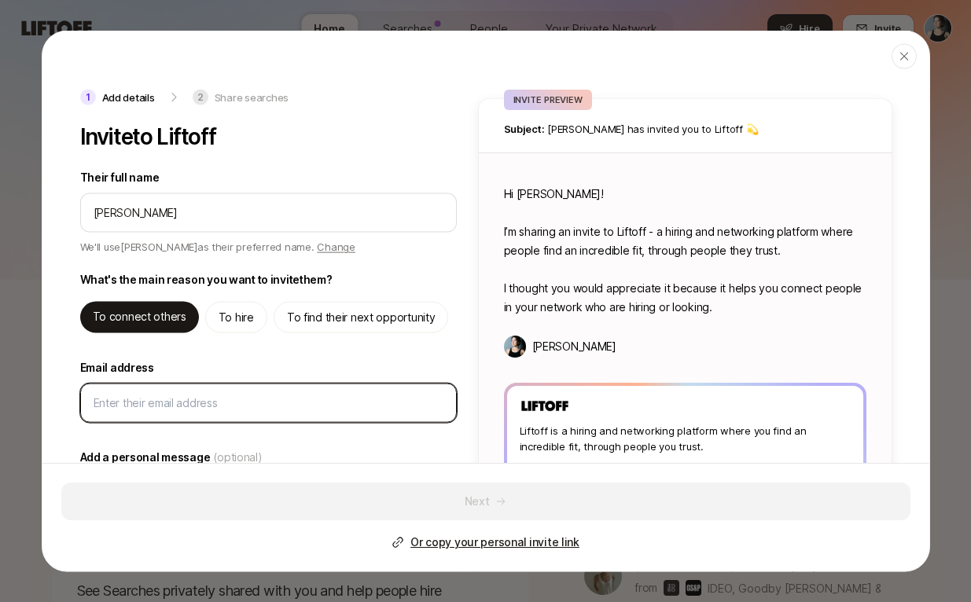
click at [350, 411] on input "Email address" at bounding box center [269, 403] width 350 height 19
paste input "[PERSON_NAME][EMAIL_ADDRESS][PERSON_NAME][DOMAIN_NAME]"
type textarea "x"
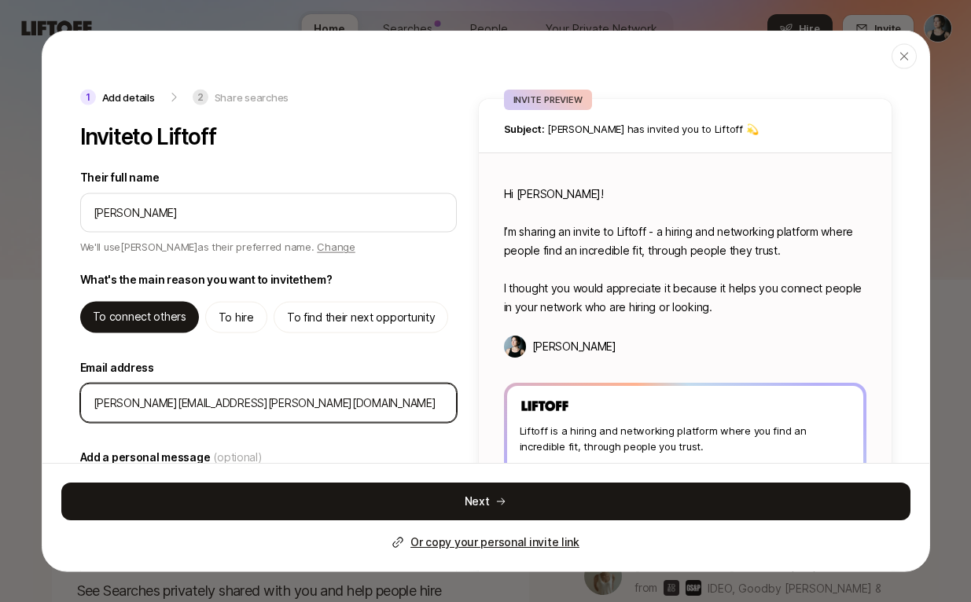
type input "[PERSON_NAME][EMAIL_ADDRESS][PERSON_NAME][DOMAIN_NAME]"
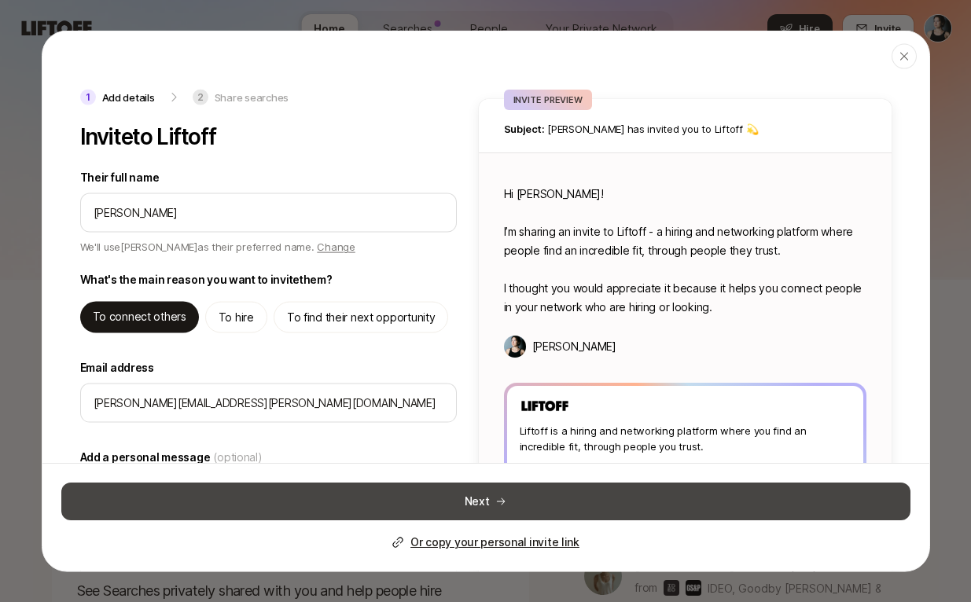
drag, startPoint x: 350, startPoint y: 411, endPoint x: 404, endPoint y: 506, distance: 108.9
click at [404, 506] on button "Next" at bounding box center [485, 502] width 849 height 38
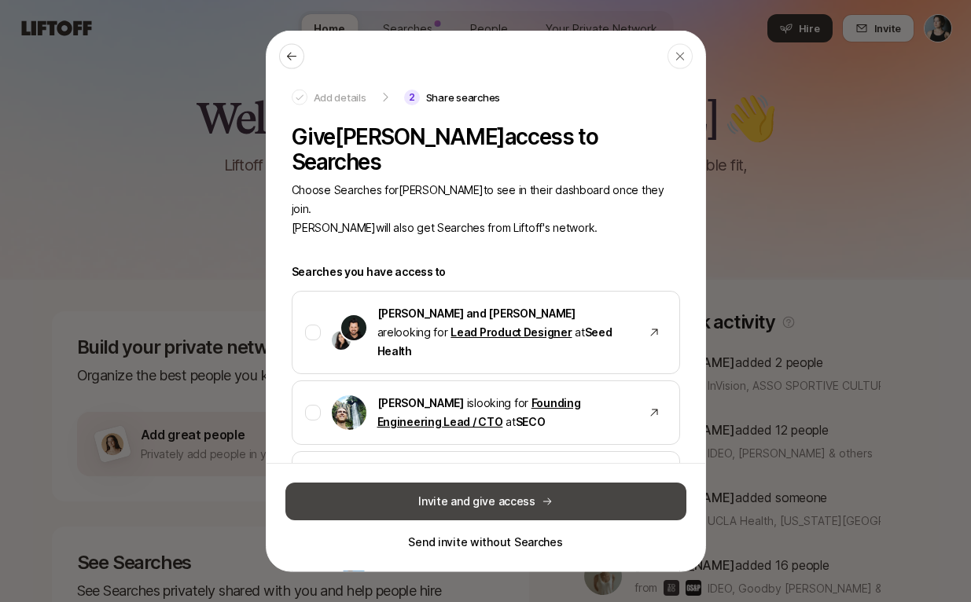
click at [426, 499] on button "Invite and give access" at bounding box center [486, 502] width 401 height 38
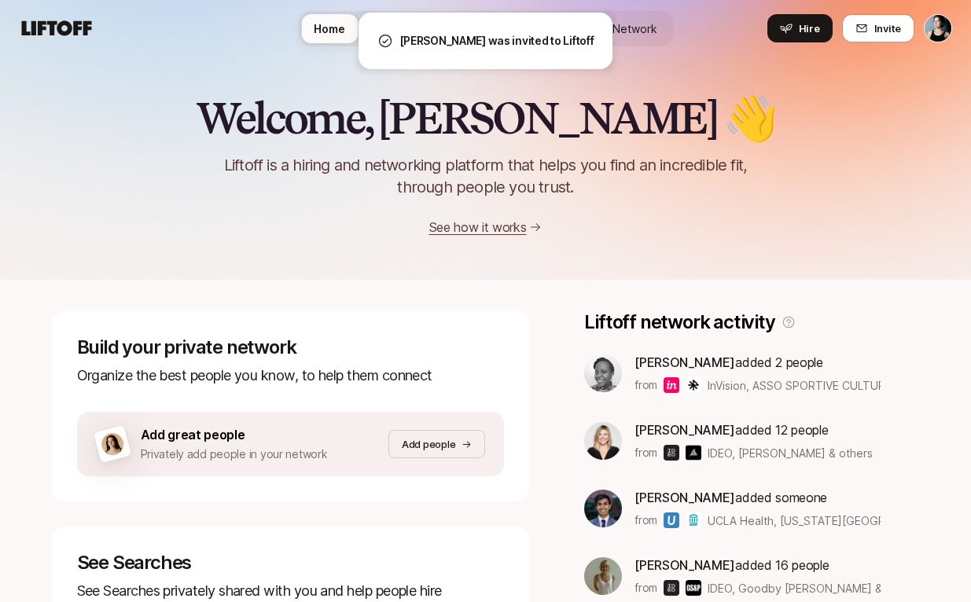
click at [404, 447] on p "Add people" at bounding box center [428, 445] width 53 height 16
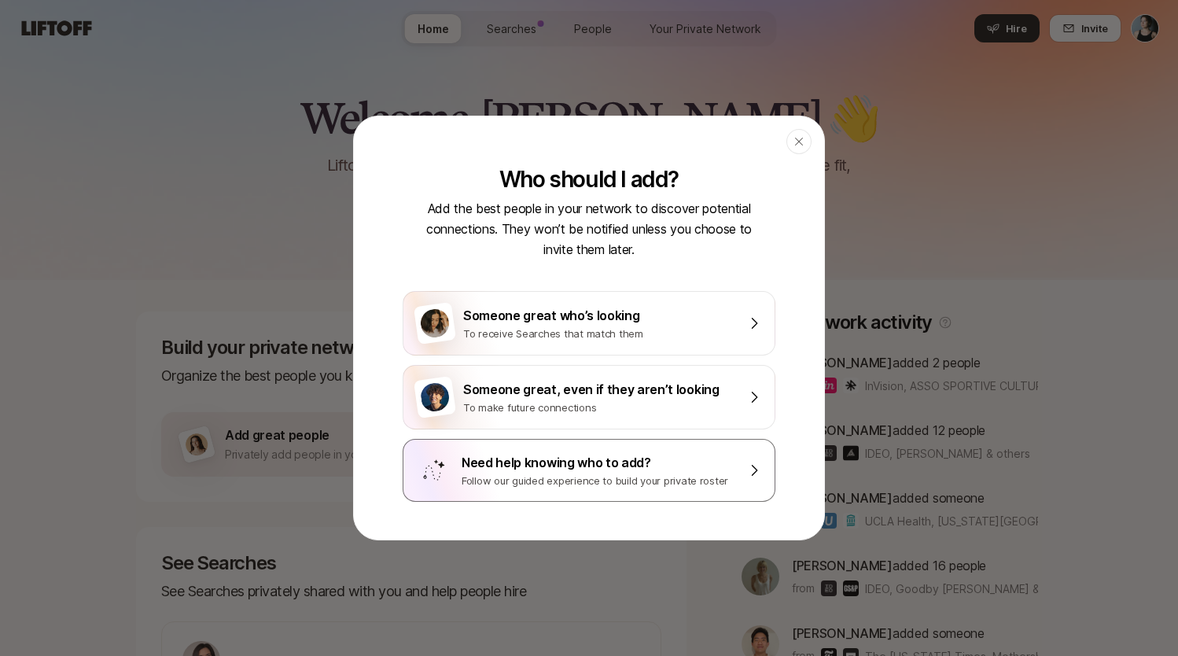
click at [553, 473] on div "Follow our guided experience to build your private roster" at bounding box center [599, 481] width 275 height 16
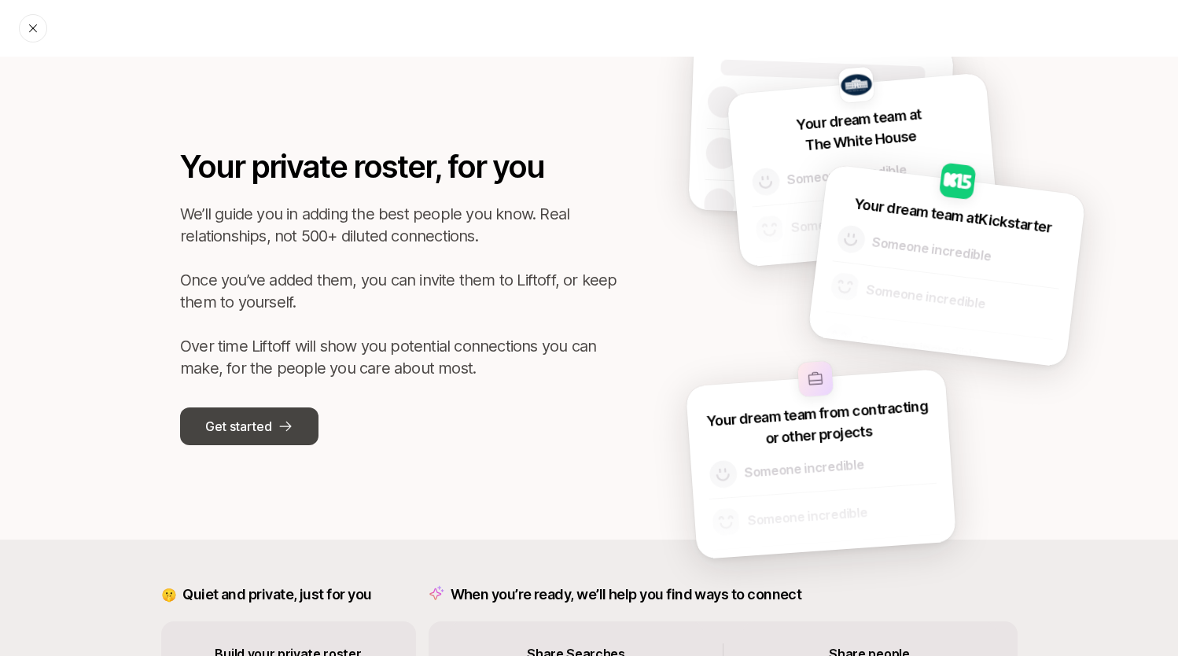
drag, startPoint x: 553, startPoint y: 473, endPoint x: 209, endPoint y: 427, distance: 346.8
click at [209, 427] on p "Get started" at bounding box center [238, 426] width 66 height 20
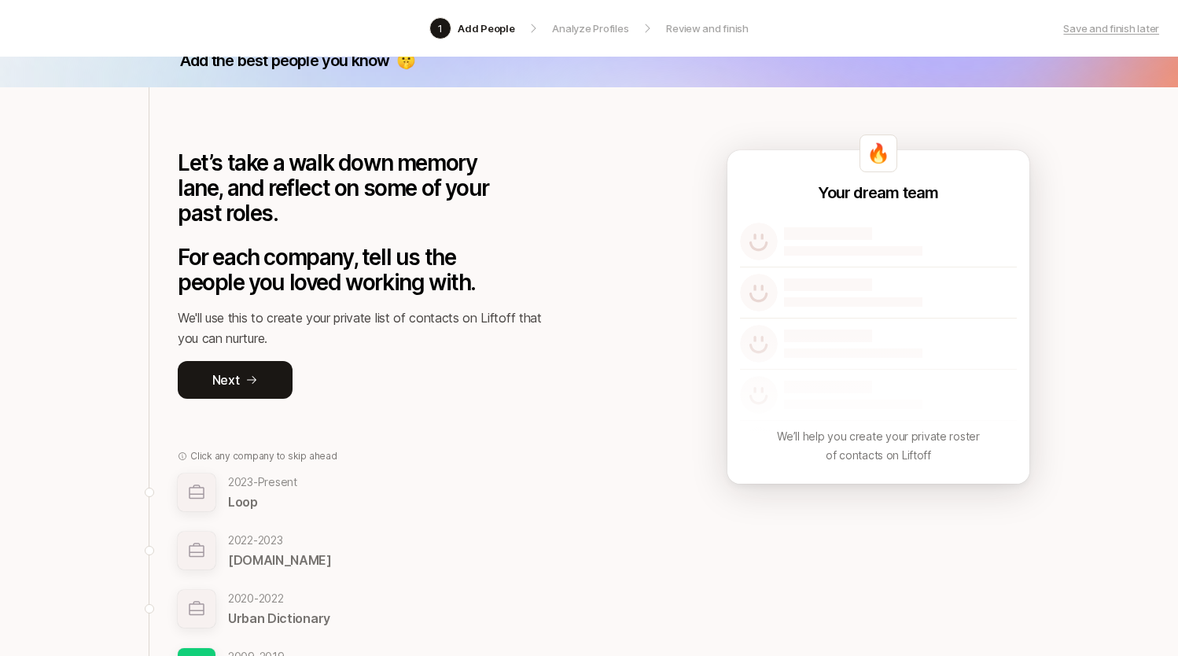
scroll to position [30, 0]
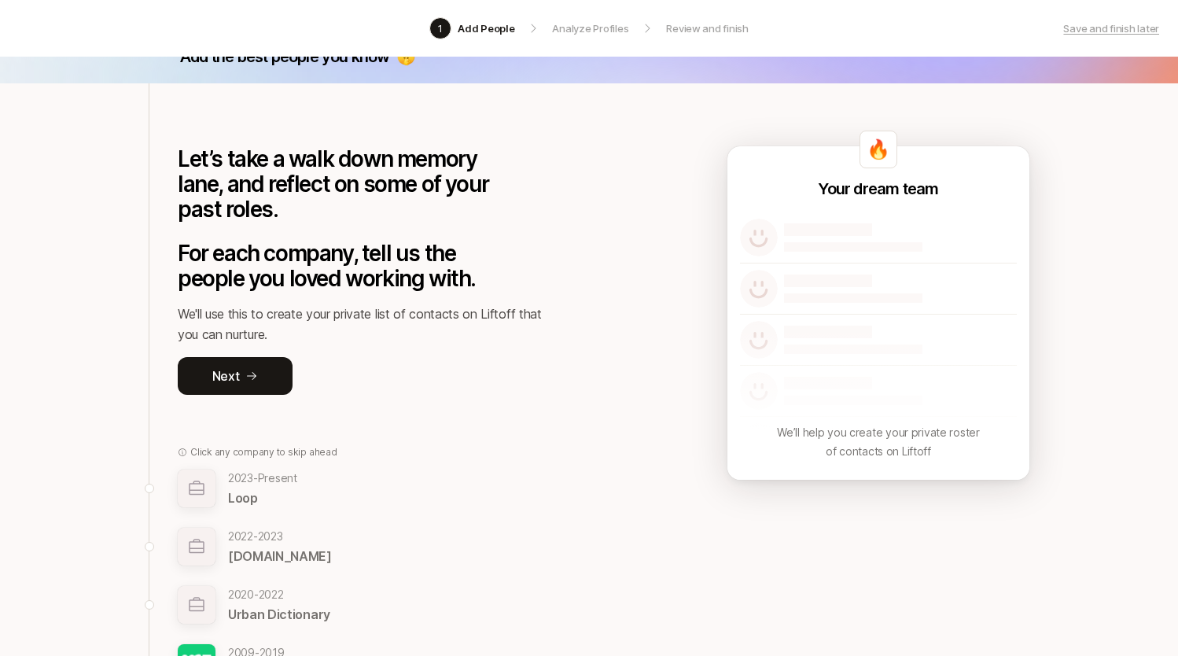
click at [214, 383] on p "Next" at bounding box center [226, 376] width 28 height 20
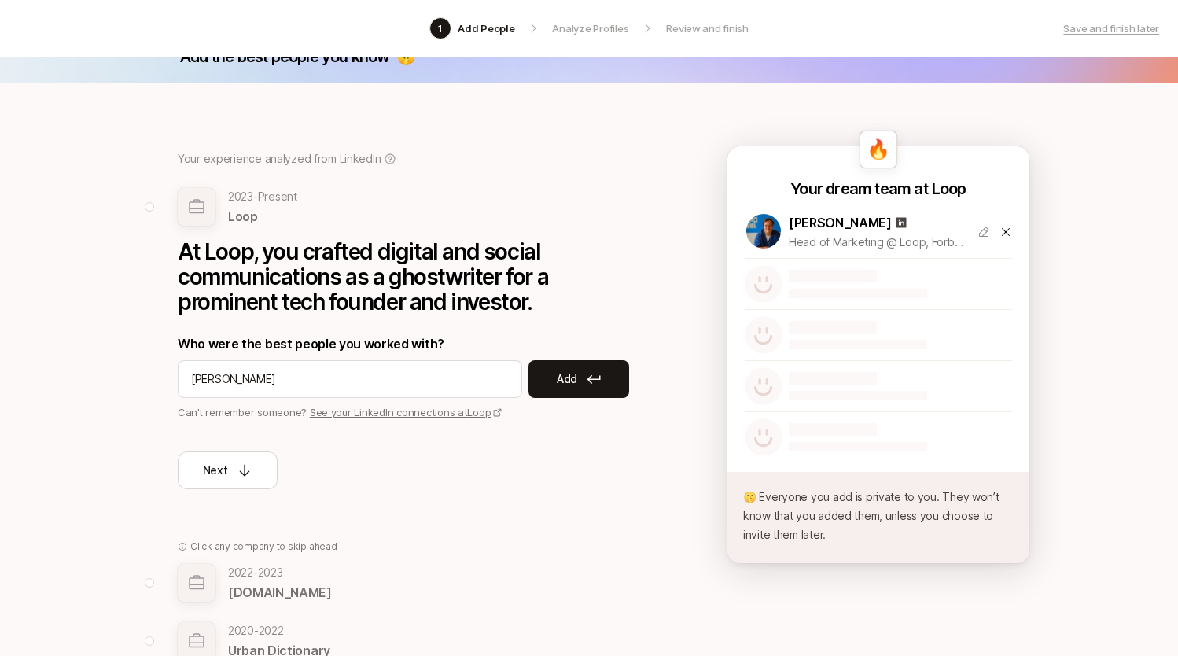
type input "[PERSON_NAME]"
drag, startPoint x: 209, startPoint y: 427, endPoint x: 601, endPoint y: 382, distance: 394.2
click at [601, 382] on button "Add" at bounding box center [579, 379] width 101 height 38
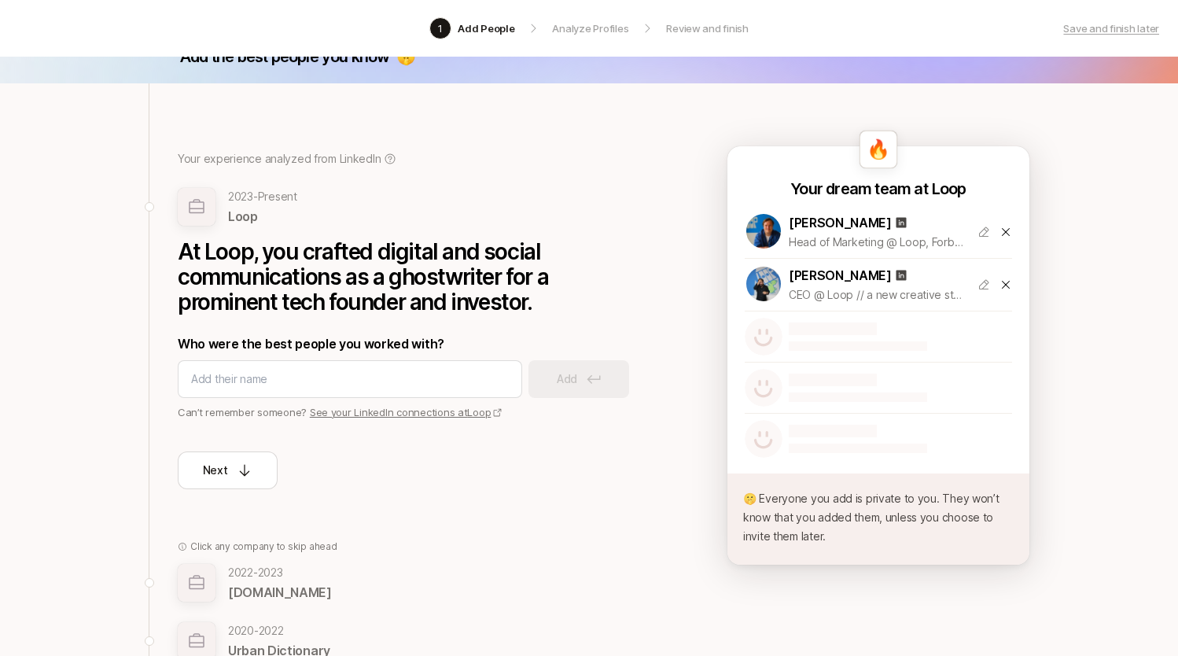
click at [227, 464] on p "Next" at bounding box center [215, 470] width 25 height 19
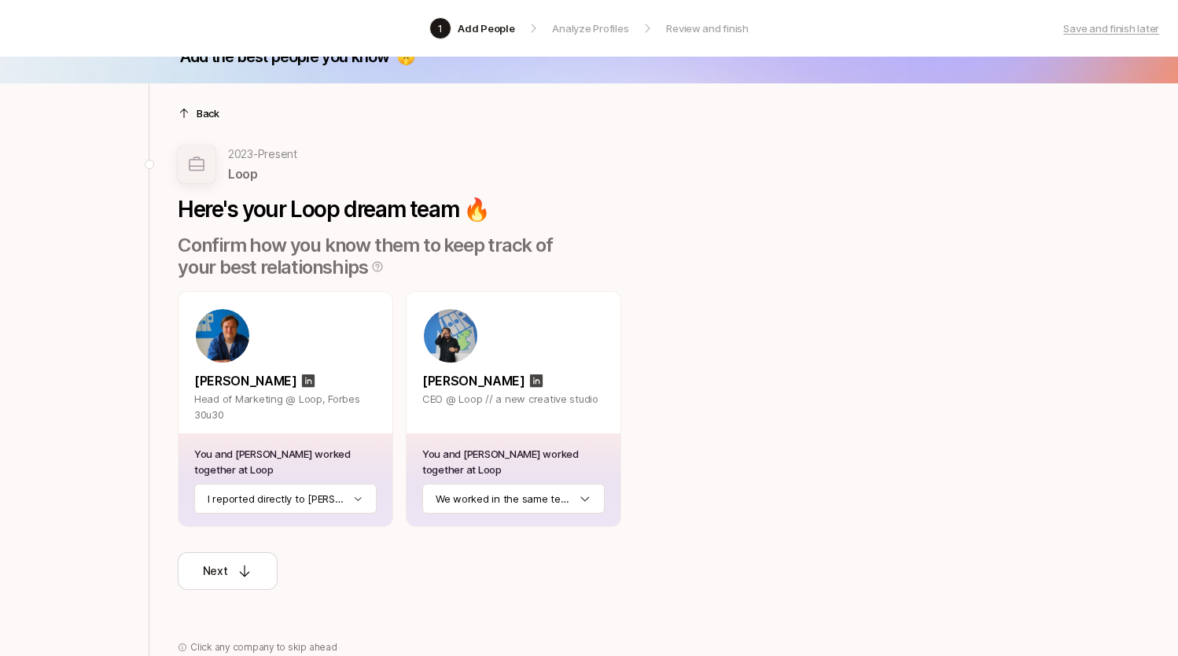
click at [222, 564] on p "Next" at bounding box center [215, 571] width 25 height 19
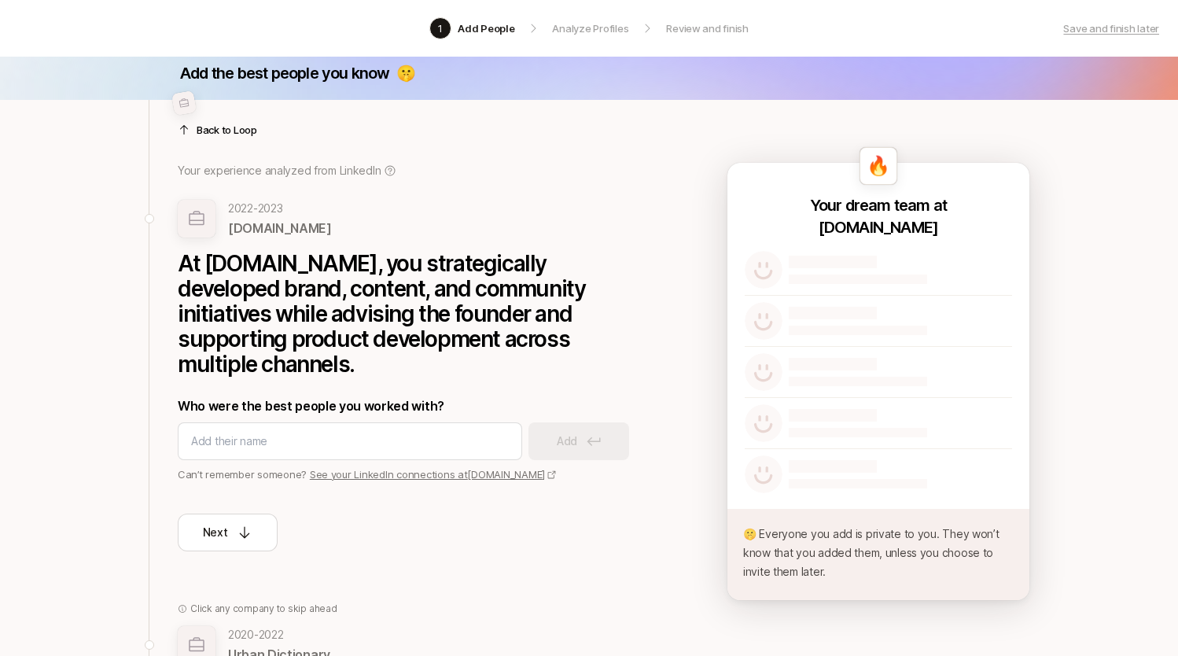
scroll to position [0, 0]
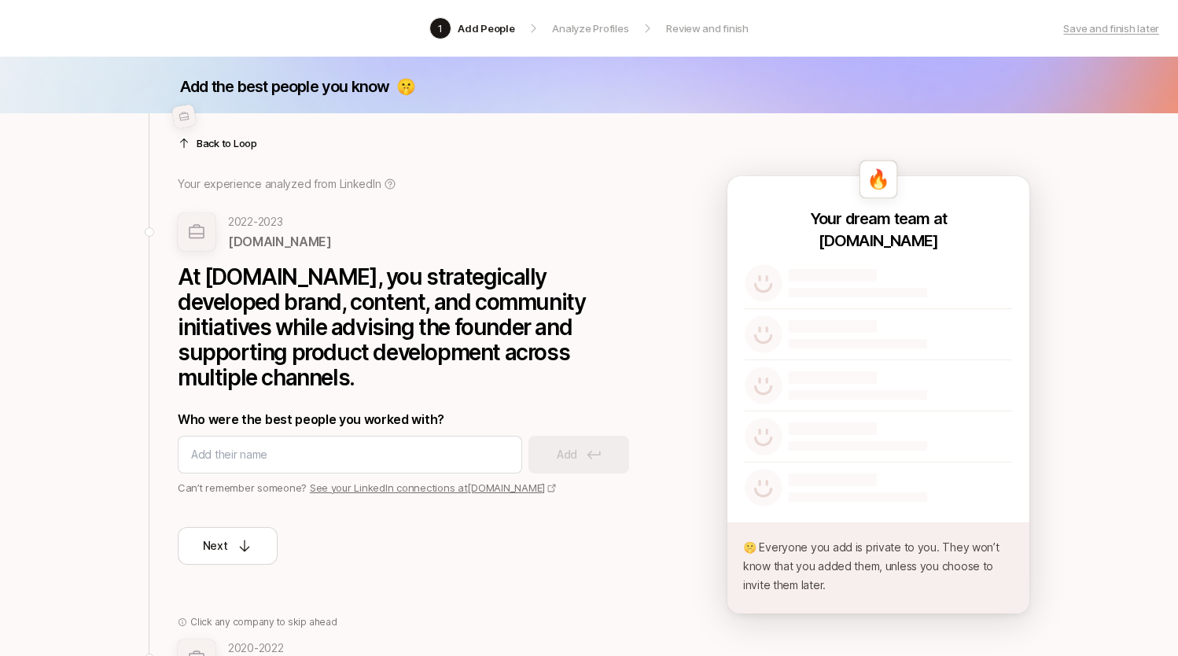
click at [971, 30] on p "Save and finish later" at bounding box center [1111, 28] width 96 height 16
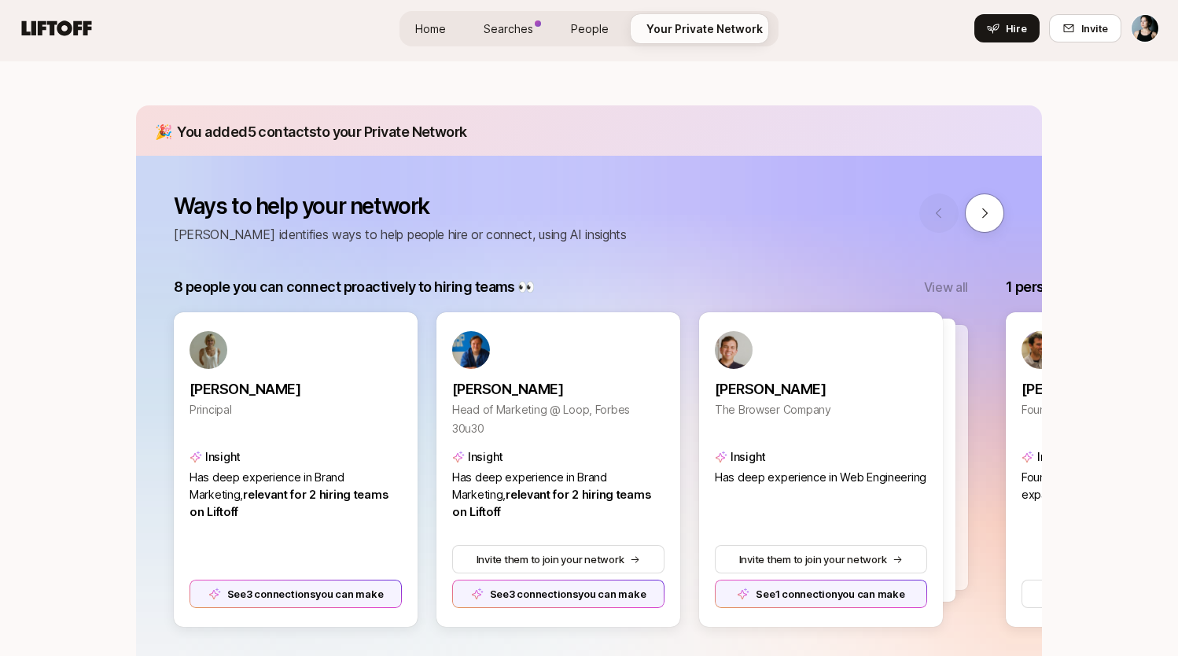
scroll to position [140, 0]
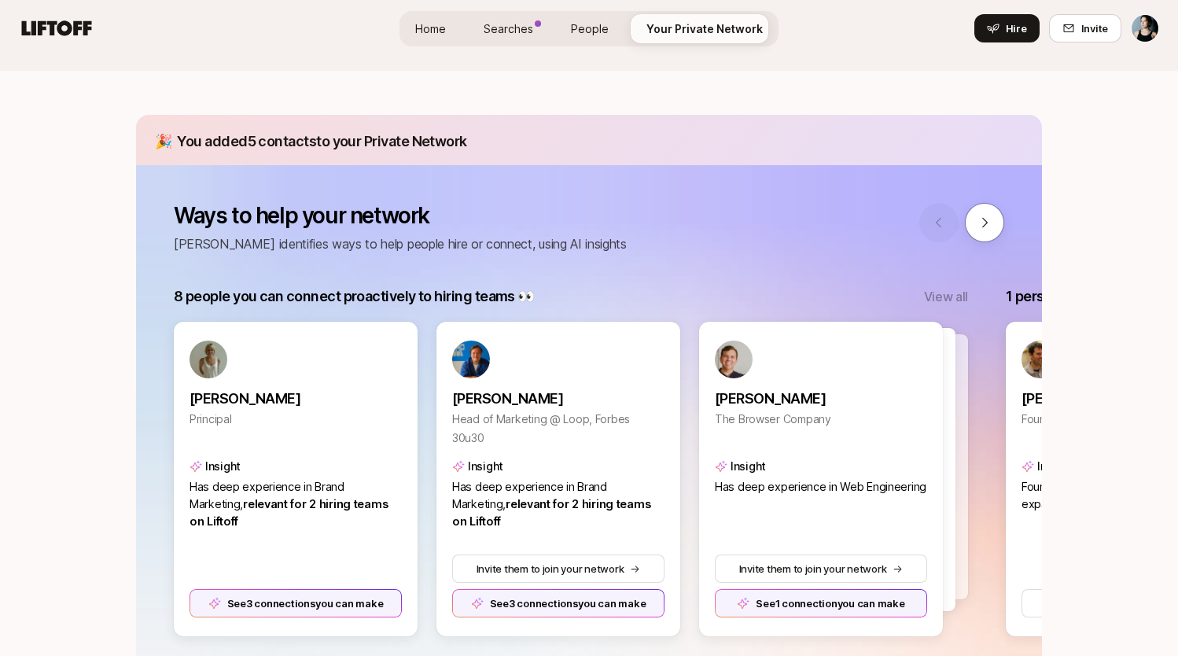
click at [605, 26] on span "People" at bounding box center [590, 28] width 38 height 17
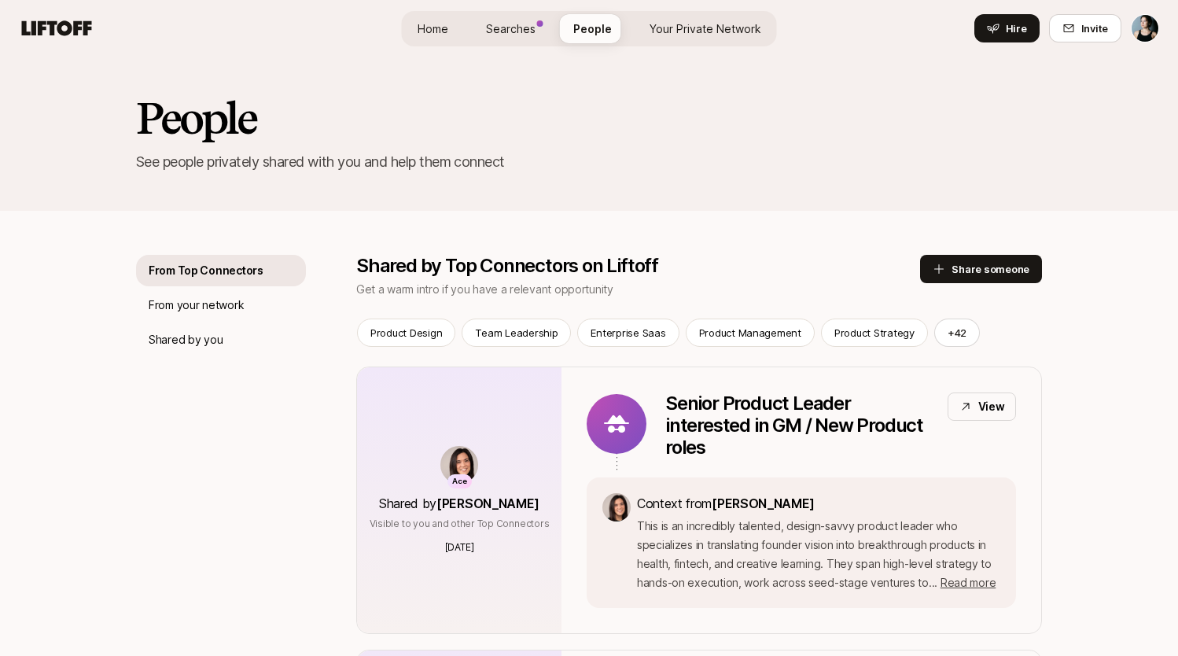
click at [682, 30] on span "Your Private Network" at bounding box center [706, 28] width 112 height 17
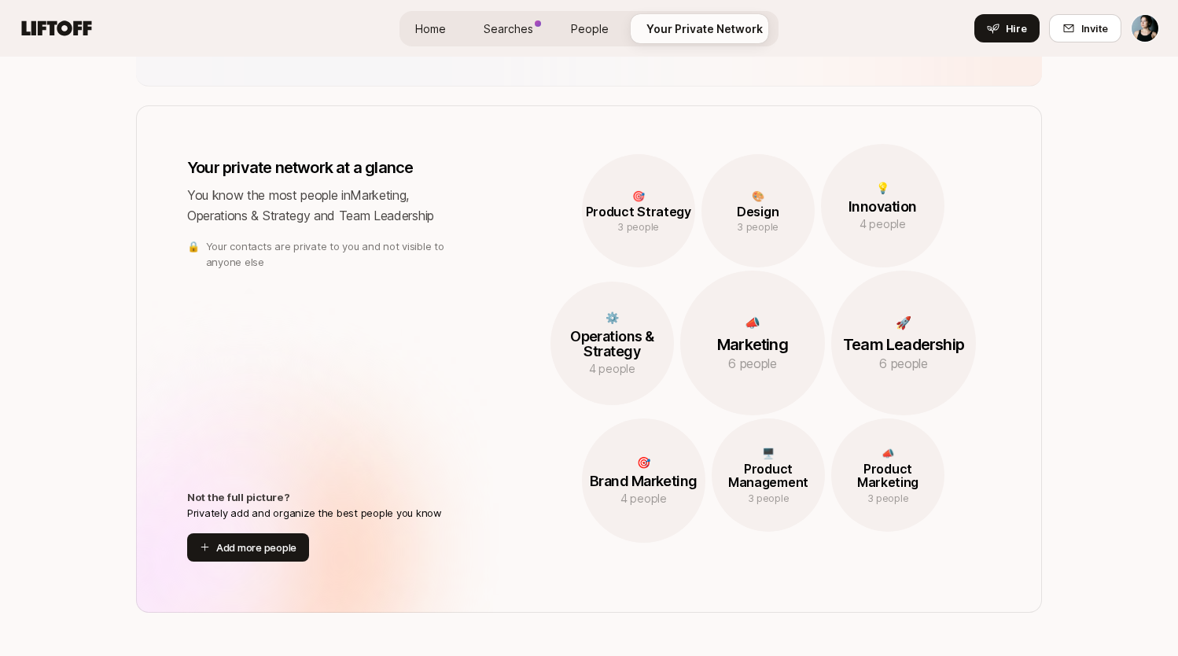
scroll to position [846, 0]
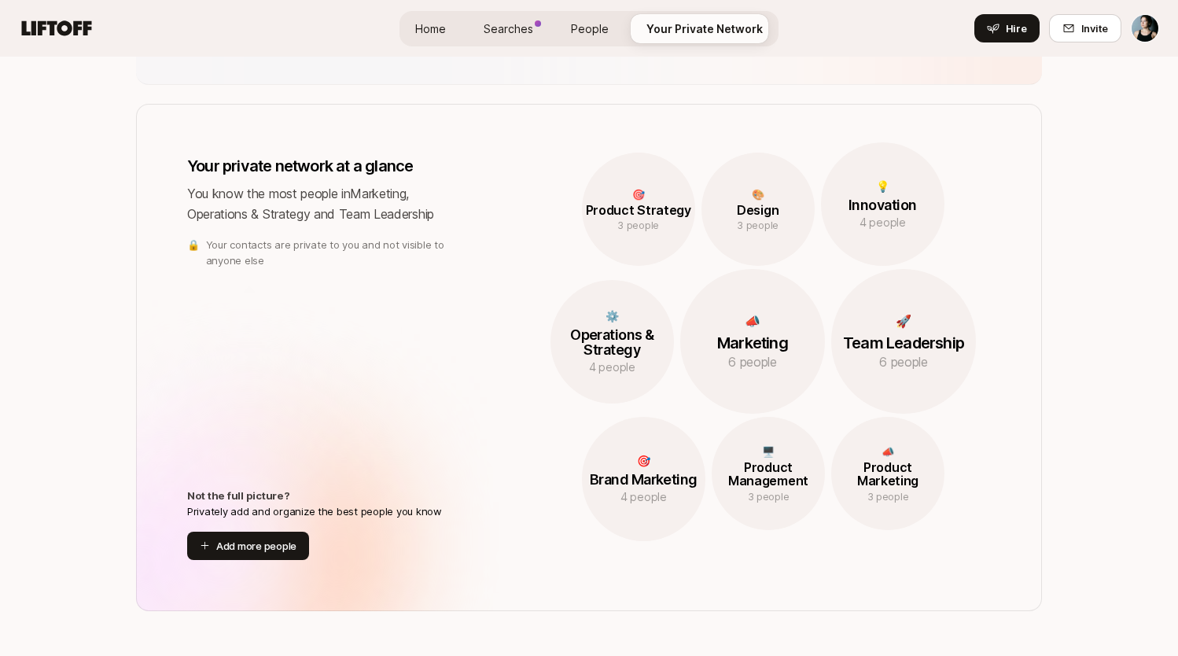
click at [293, 543] on button "Add more people" at bounding box center [248, 546] width 122 height 28
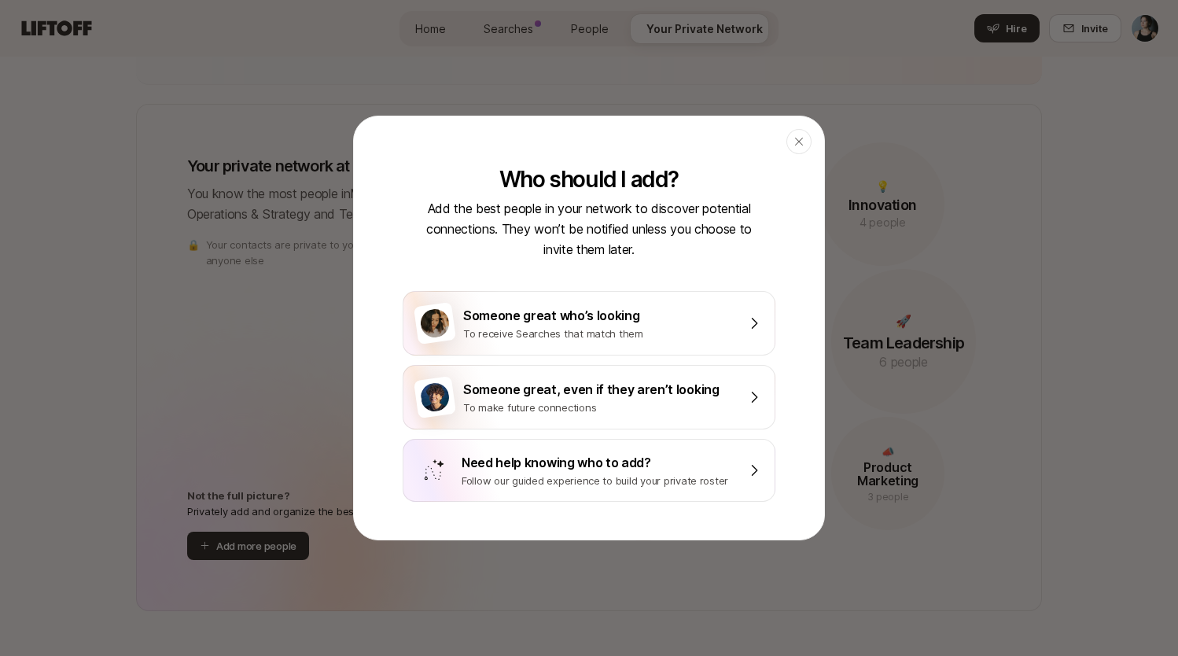
click at [477, 395] on div "Someone great, even if they aren’t looking" at bounding box center [600, 389] width 274 height 20
